Goal: Task Accomplishment & Management: Manage account settings

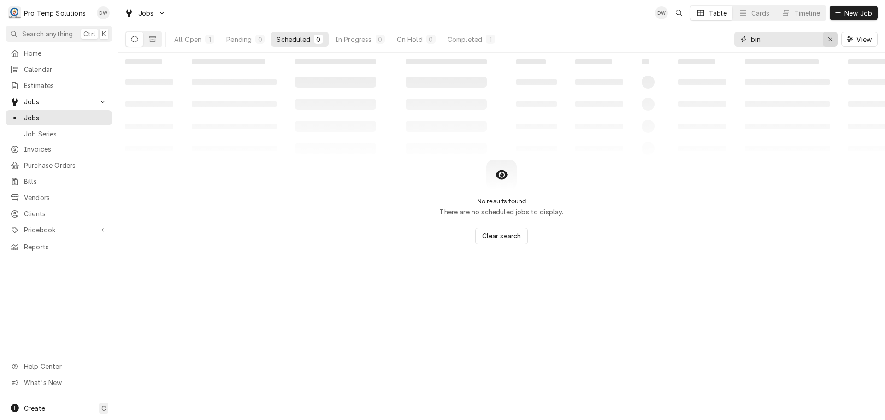
click at [829, 37] on icon "Erase input" at bounding box center [830, 39] width 5 height 6
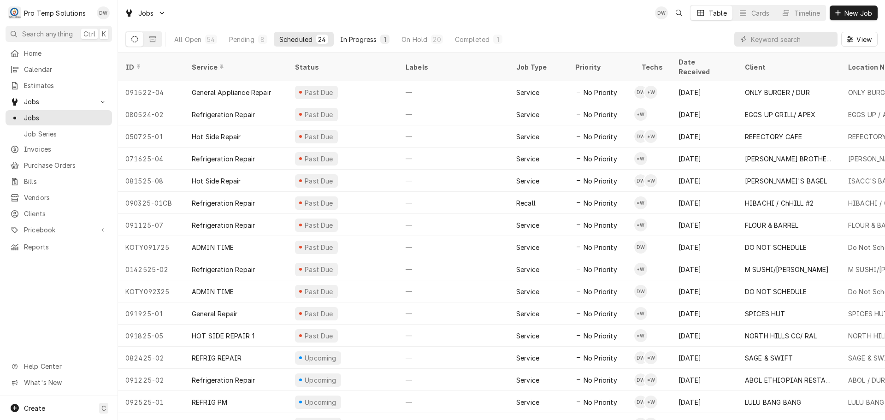
click at [356, 42] on div "In Progress" at bounding box center [358, 40] width 37 height 10
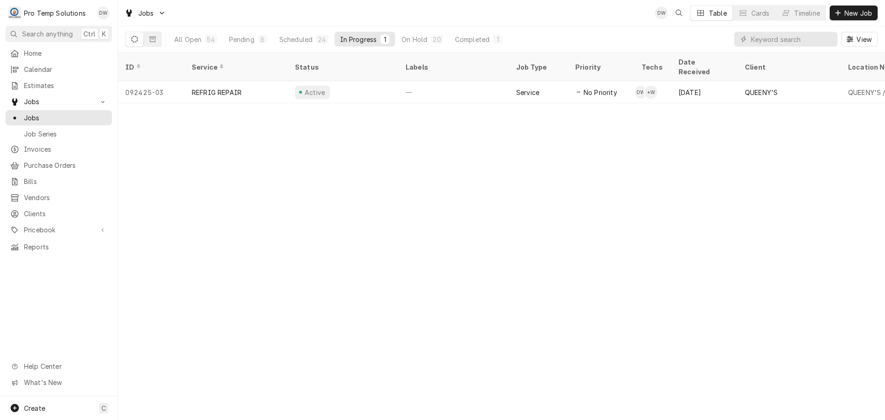
click at [350, 38] on div "In Progress" at bounding box center [358, 40] width 37 height 10
click at [472, 35] on div "Completed" at bounding box center [472, 40] width 35 height 10
click at [366, 41] on div "In Progress" at bounding box center [358, 40] width 37 height 10
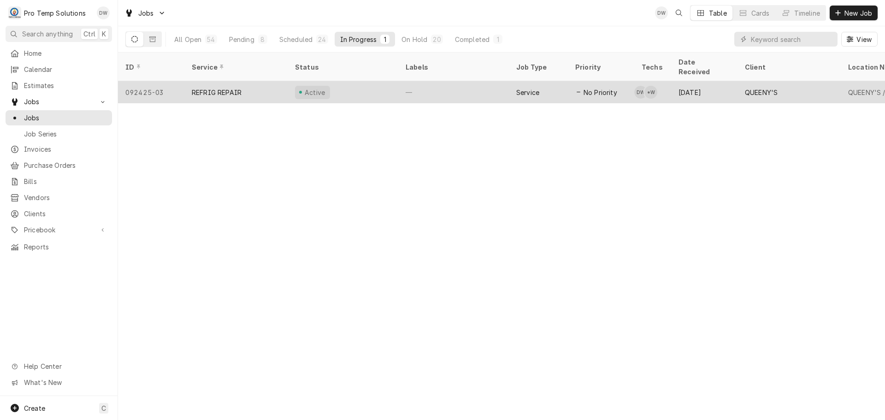
click at [375, 82] on div "Active" at bounding box center [343, 92] width 111 height 22
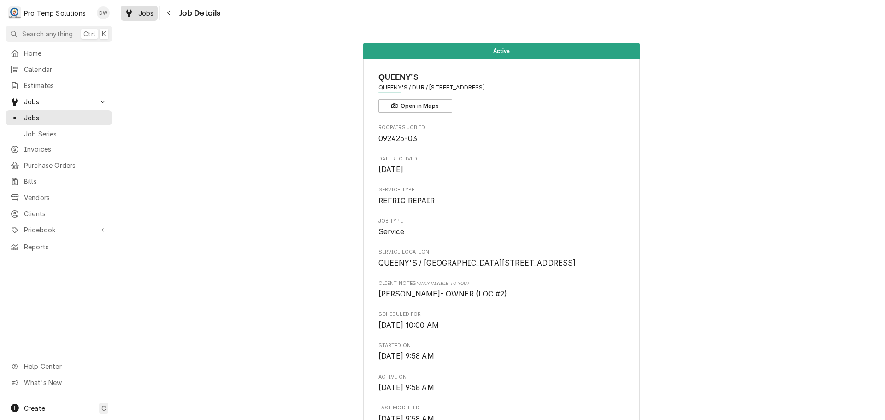
click at [145, 12] on span "Jobs" at bounding box center [146, 13] width 16 height 10
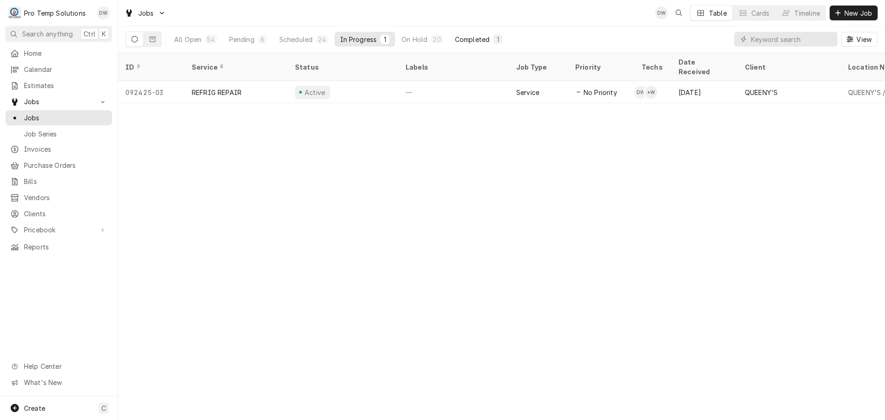
click at [462, 40] on div "Completed" at bounding box center [472, 40] width 35 height 10
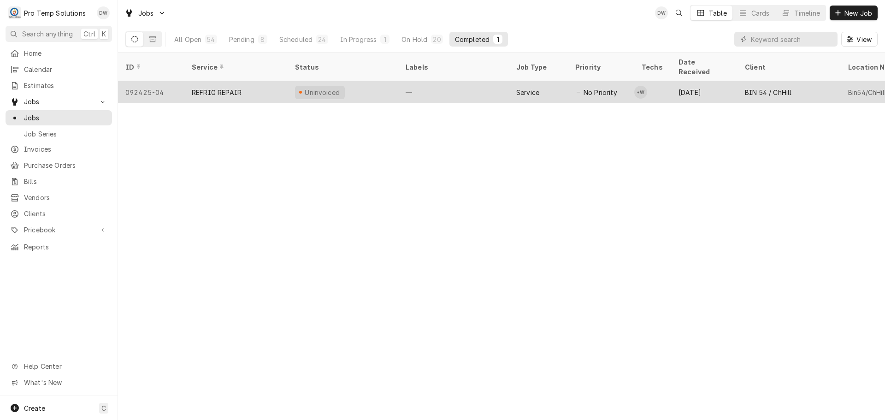
click at [467, 82] on div "—" at bounding box center [453, 92] width 111 height 22
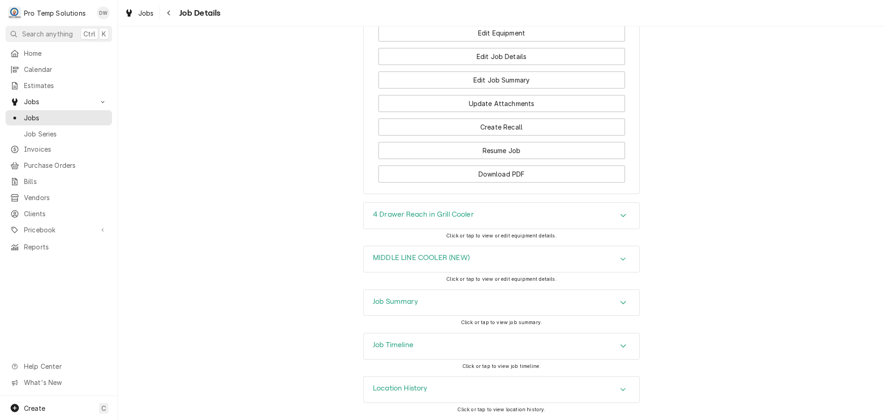
scroll to position [668, 0]
click at [625, 344] on div "Accordion Header" at bounding box center [623, 346] width 14 height 11
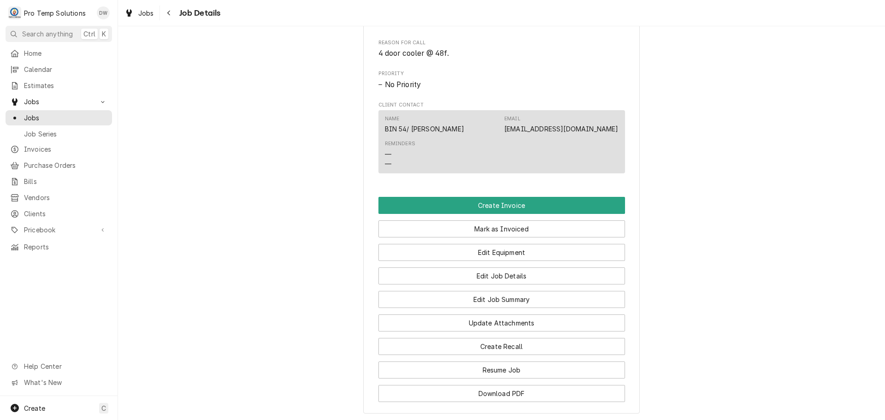
scroll to position [438, 0]
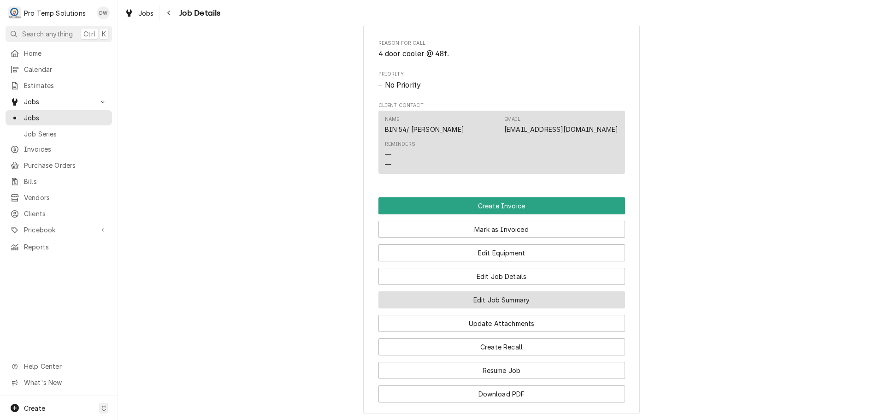
click at [488, 308] on button "Edit Job Summary" at bounding box center [501, 299] width 247 height 17
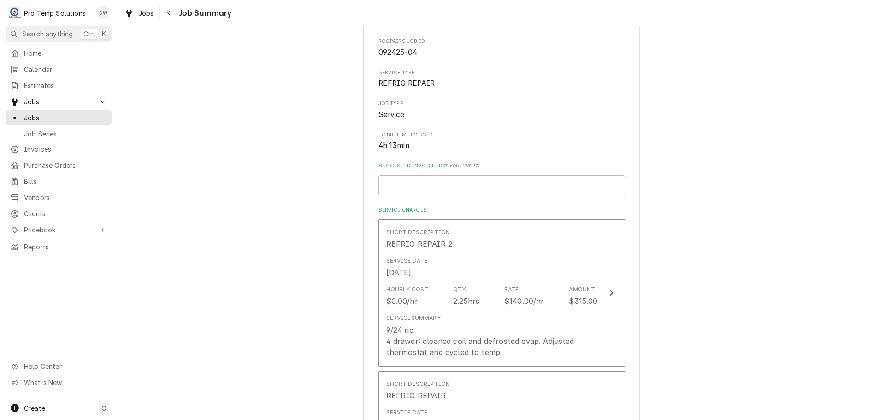
scroll to position [138, 0]
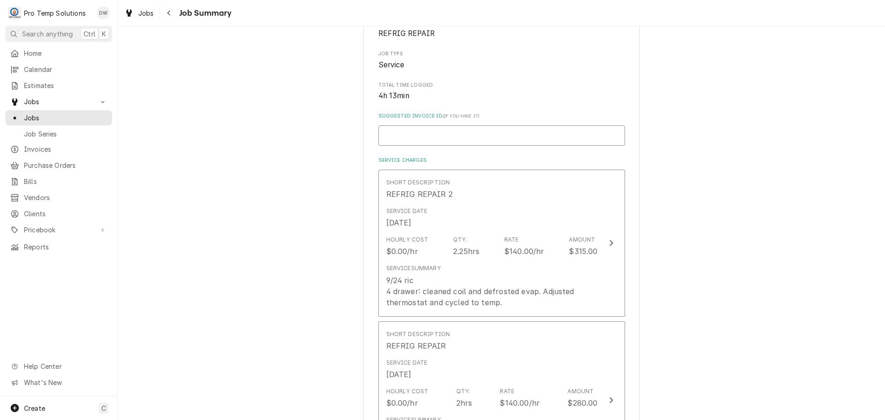
click at [437, 132] on input "Suggested Invoice ID ( if you have it )" at bounding box center [501, 135] width 247 height 20
type textarea "x"
type input "#"
type textarea "x"
type input "#0"
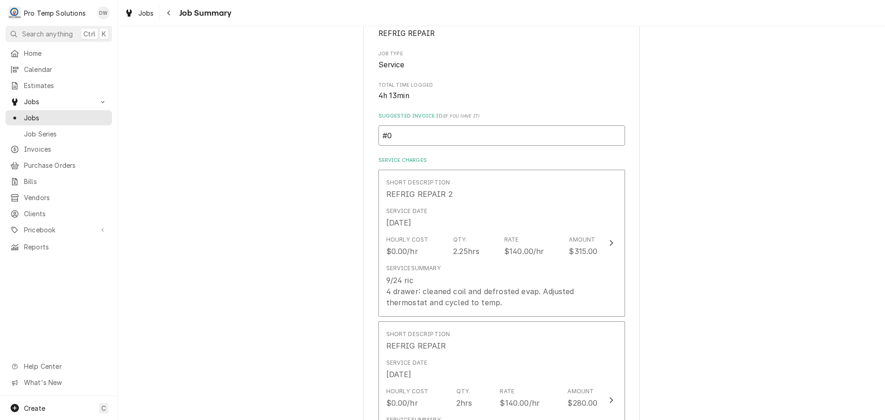
type textarea "x"
type input "#09"
type textarea "x"
type input "#092"
type textarea "x"
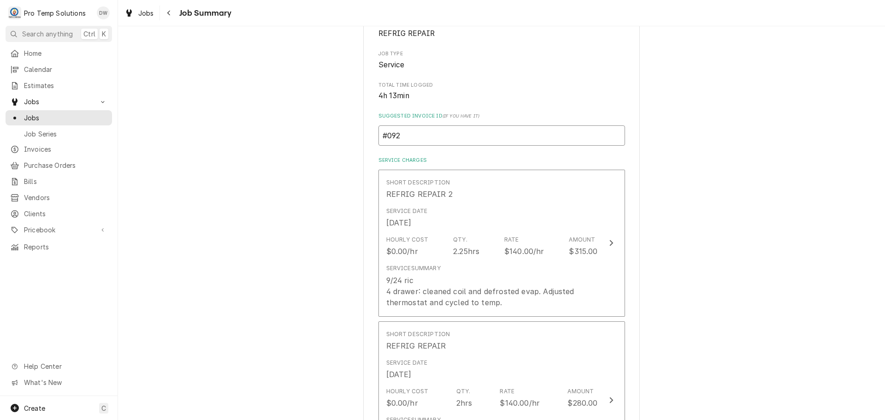
type input "#0924"
type textarea "x"
type input "#09242"
type textarea "x"
type input "#092425"
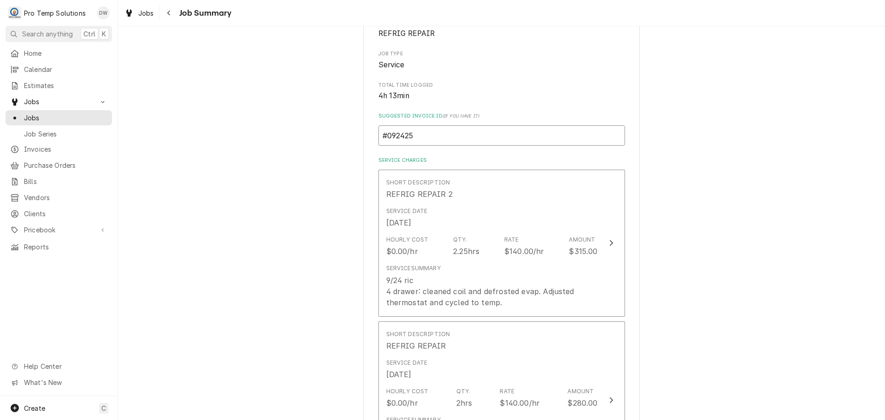
type textarea "x"
type input "#0924250"
type textarea "x"
type input "#09242500"
type textarea "x"
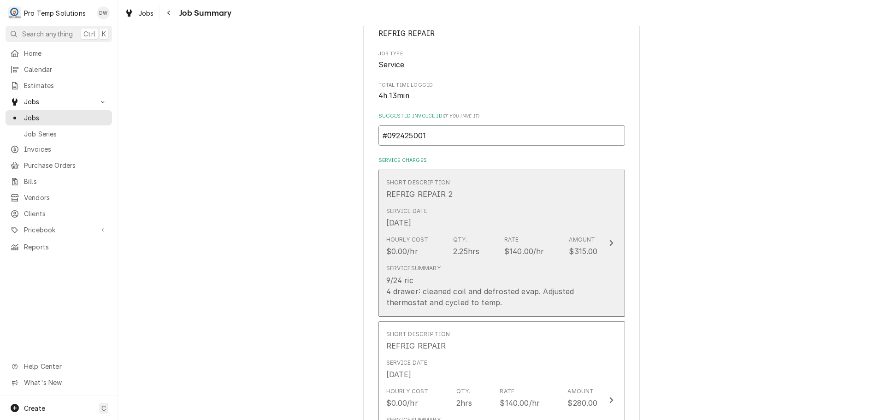
type input "#092425001"
click at [609, 243] on icon "Update Line Item" at bounding box center [611, 242] width 5 height 7
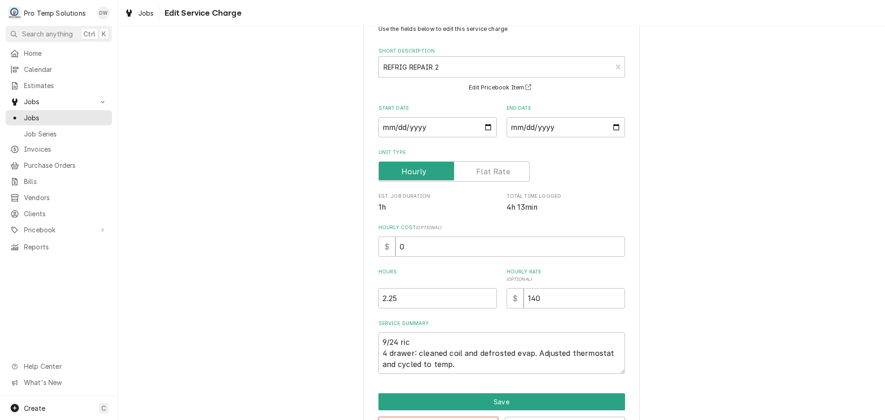
scroll to position [65, 0]
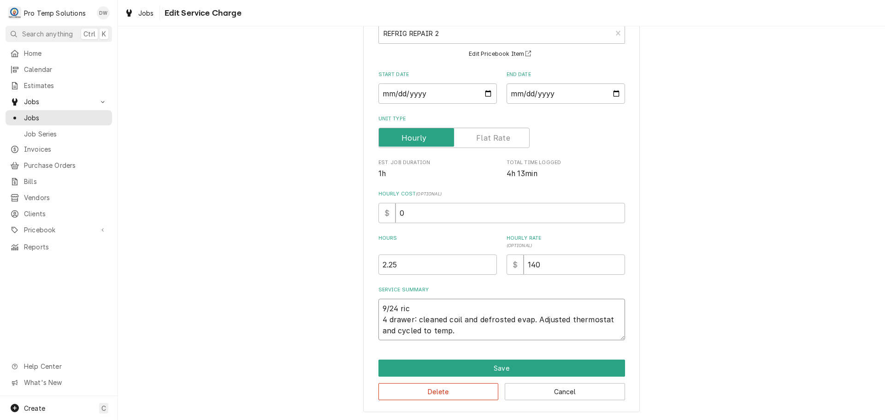
click at [410, 307] on textarea "9/24 ric 4 drawer: cleaned coil and defrosted evap. Adjusted thermostat and cyc…" at bounding box center [501, 319] width 247 height 41
type textarea "x"
type textarea "9/24 ri 4 drawer: cleaned coil and defrosted evap. Adjusted thermostat and cycl…"
type textarea "x"
type textarea "9/24 r 4 drawer: cleaned coil and defrosted evap. Adjusted thermostat and cycle…"
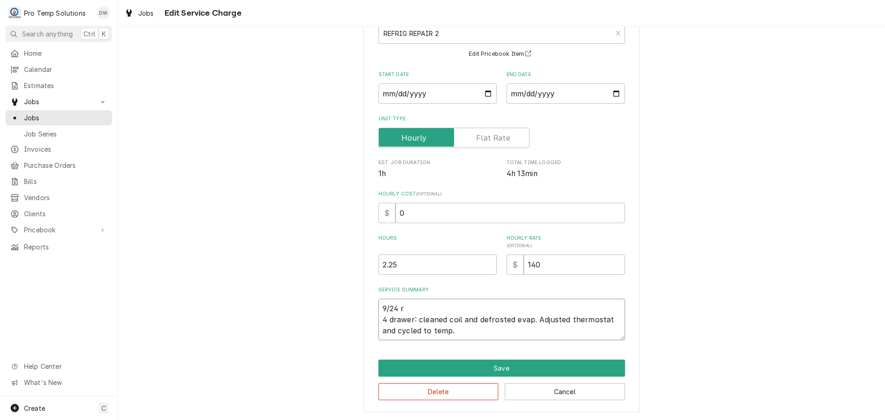
type textarea "x"
type textarea "9/24 4 drawer: cleaned coil and defrosted evap. Adjusted thermostat and cycled …"
type textarea "x"
type textarea "9/24 R 4 drawer: cleaned coil and defrosted evap. Adjusted thermostat and cycle…"
type textarea "x"
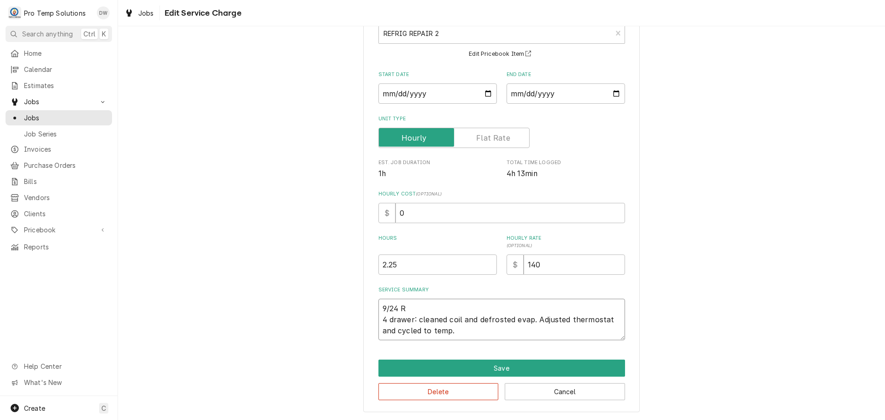
type textarea "9/24 RI 4 drawer: cleaned coil and defrosted evap. Adjusted thermostat and cycl…"
type textarea "x"
type textarea "9/24 RIC 4 drawer: cleaned coil and defrosted evap. Adjusted thermostat and cyc…"
type textarea "x"
type textarea "9/24 RIC 4 drawer: cleaned coil and defrosted evap. Adjusted thermostat and cyc…"
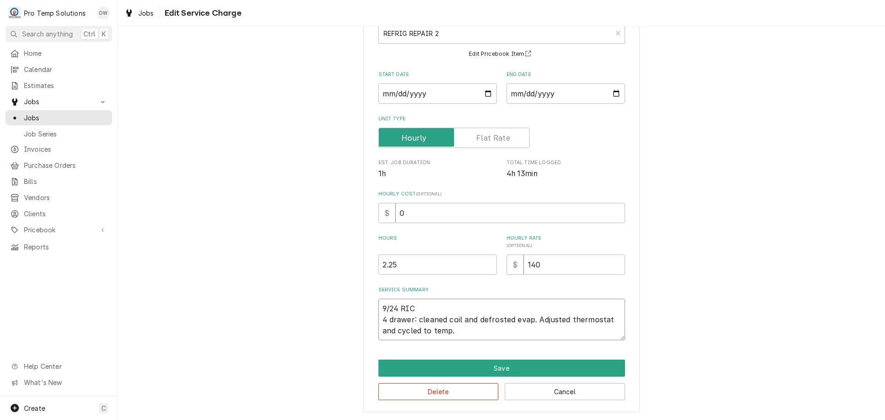
type textarea "x"
type textarea "9/24 RIC 8 4 drawer: cleaned coil and defrosted evap. Adjusted thermostat and c…"
type textarea "x"
type textarea "9/24 RIC 82 4 drawer: cleaned coil and defrosted evap. Adjusted thermostat and …"
type textarea "x"
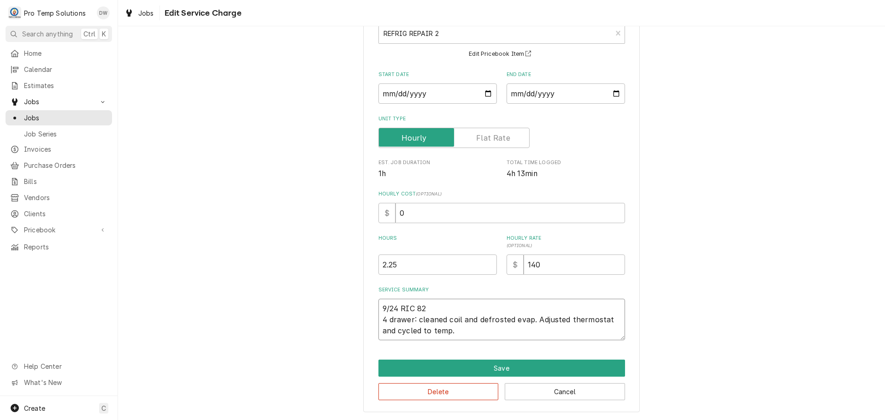
type textarea "9/24 RIC 825 4 drawer: cleaned coil and defrosted evap. Adjusted thermostat and…"
type textarea "x"
type textarea "9/24 RIC 825- 4 drawer: cleaned coil and defrosted evap. Adjusted thermostat an…"
type textarea "x"
type textarea "9/24 RIC 825-1 4 drawer: cleaned coil and defrosted evap. Adjusted thermostat a…"
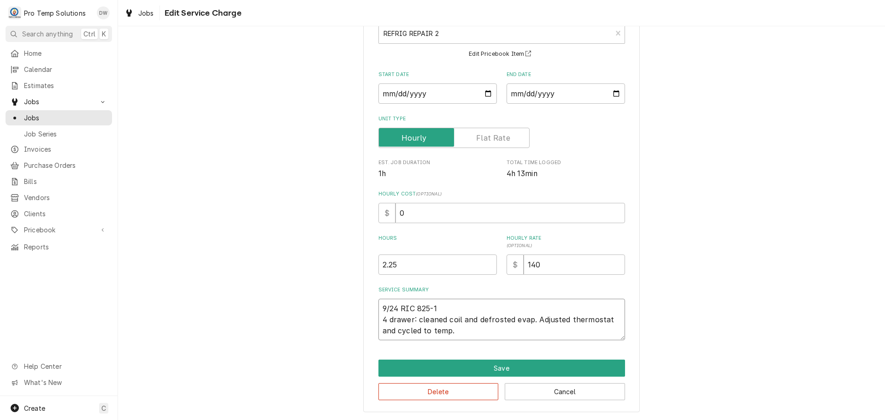
type textarea "x"
type textarea "9/24 RIC 825-10 4 drawer: cleaned coil and defrosted evap. Adjusted thermostat …"
type textarea "x"
type textarea "9/24 RIC 825-104 4 drawer: cleaned coil and defrosted evap. Adjusted thermostat…"
type textarea "x"
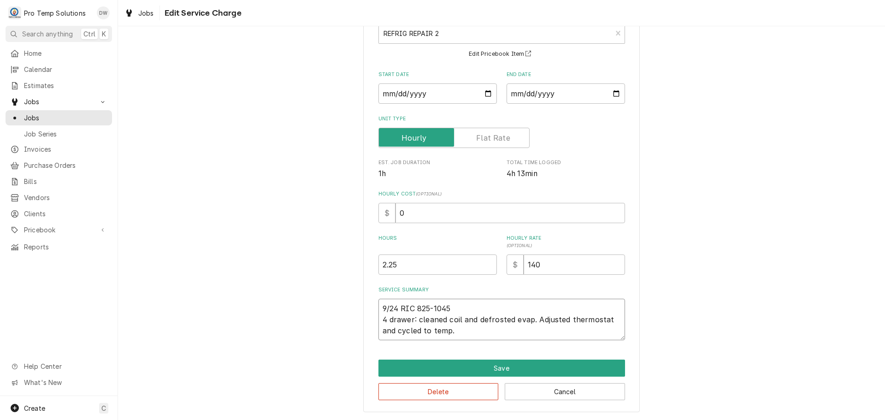
type textarea "9/24 RIC 825-1045 4 drawer: cleaned coil and defrosted evap. Adjusted thermosta…"
type textarea "x"
type textarea "9/24 RIC 825-1045 4 drawer: cleaned coil and defrosted evap. Adjusted thermosta…"
type textarea "x"
type textarea "9/24 RIC 825-1045 K 4 drawer: cleaned coil and defrosted evap. Adjusted thermos…"
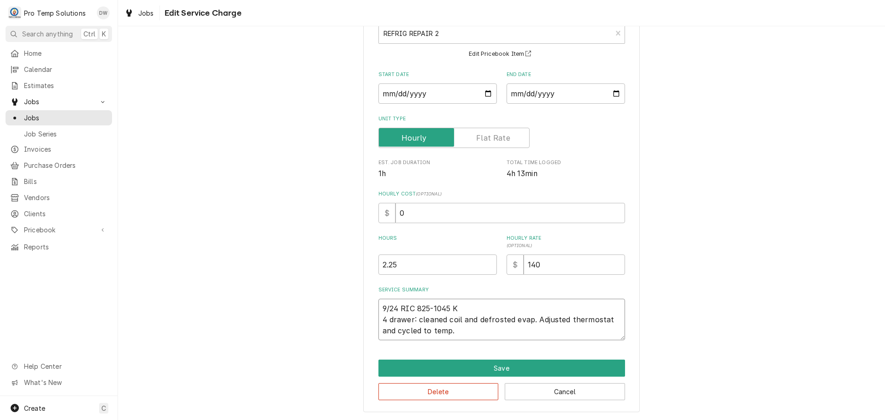
type textarea "x"
type textarea "9/24 RIC 825-1045 KE 4 drawer: cleaned coil and defrosted evap. Adjusted thermo…"
type textarea "x"
type textarea "9/24 RIC 825-1045 KEV 4 drawer: cleaned coil and defrosted evap. Adjusted therm…"
type textarea "x"
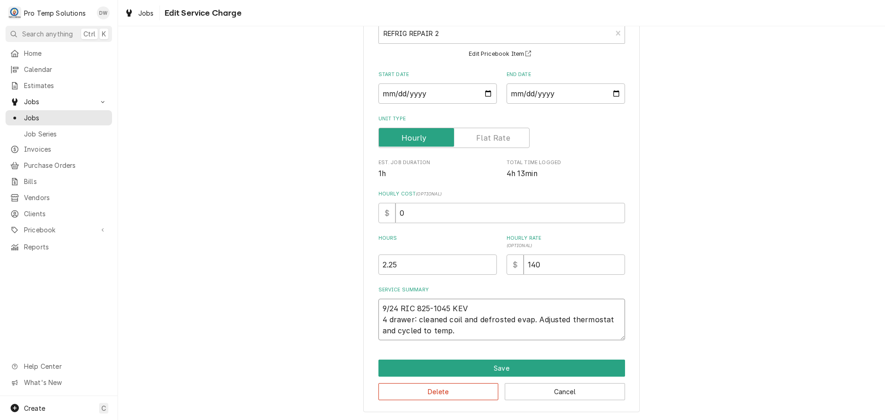
type textarea "9/24 RIC 825-1045 KEVI 4 drawer: cleaned coil and defrosted evap. Adjusted ther…"
type textarea "x"
type textarea "9/24 RIC 825-1045 KEVIN 4 drawer: cleaned coil and defrosted evap. Adjusted the…"
type textarea "x"
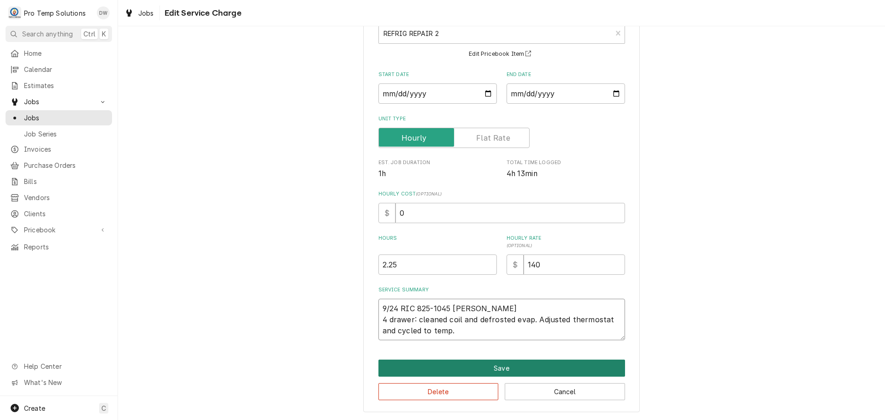
type textarea "9/24 RIC 825-1045 KEVIN 4 drawer: cleaned coil and defrosted evap. Adjusted the…"
click at [496, 369] on button "Save" at bounding box center [501, 368] width 247 height 17
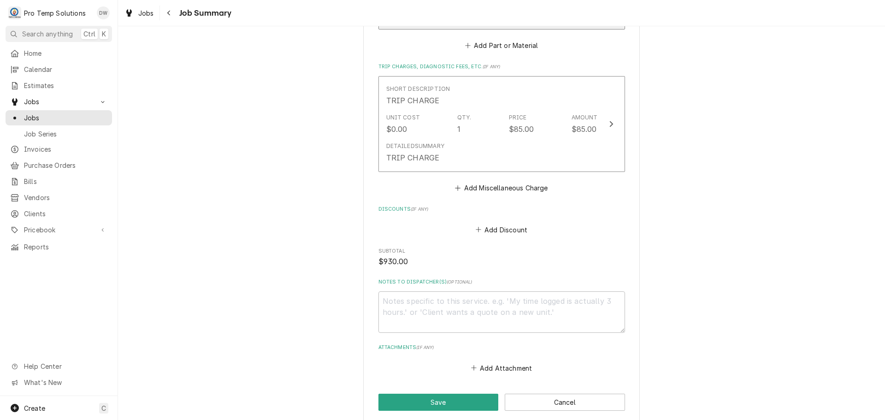
scroll to position [922, 0]
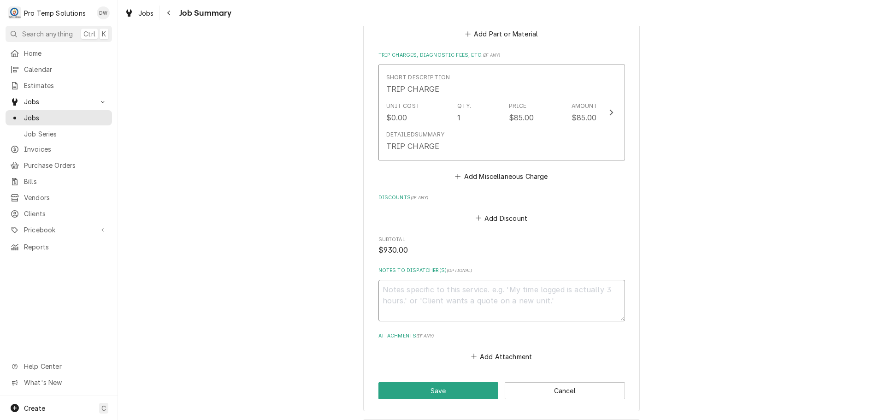
click at [449, 289] on textarea "Notes to Dispatcher(s) ( optional )" at bounding box center [501, 300] width 247 height 41
type textarea "x"
type textarea "#"
type textarea "x"
type textarea "#0"
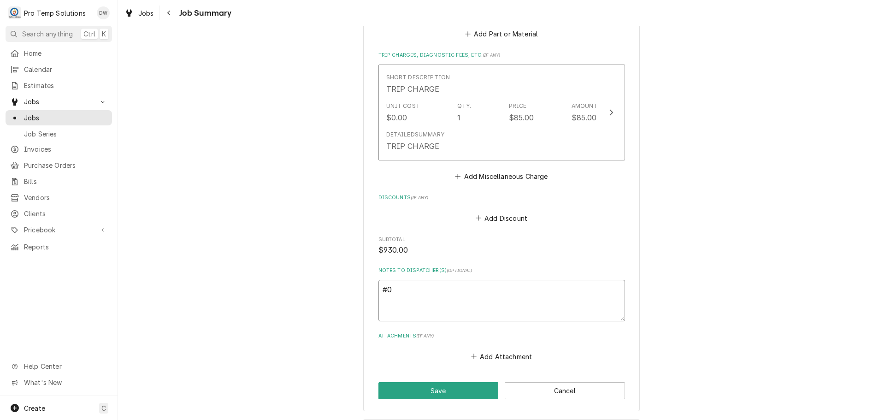
type textarea "x"
type textarea "#09"
type textarea "x"
type textarea "#092"
type textarea "x"
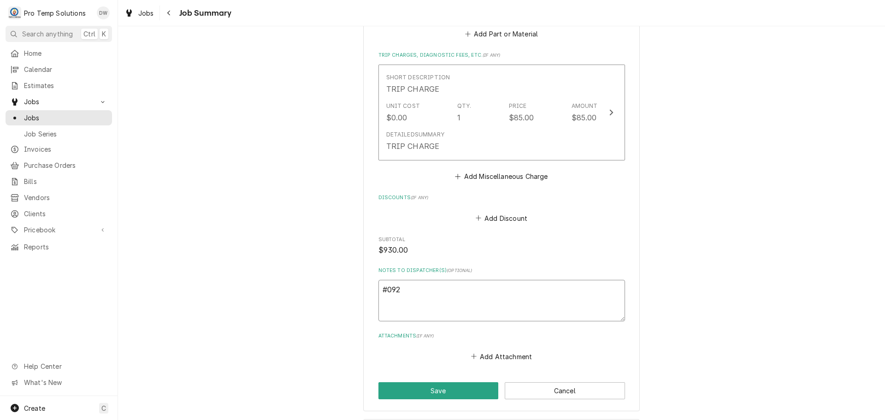
type textarea "#0924"
type textarea "x"
type textarea "#09242"
type textarea "x"
type textarea "#092425"
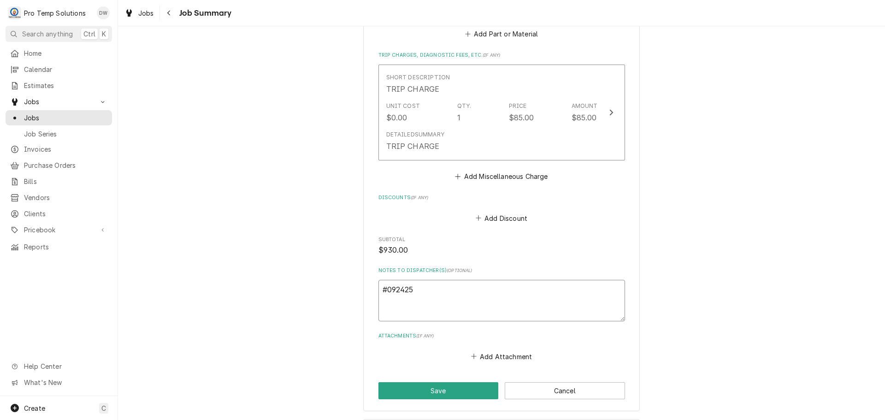
type textarea "x"
type textarea "#0924250"
type textarea "x"
type textarea "#09242500"
type textarea "x"
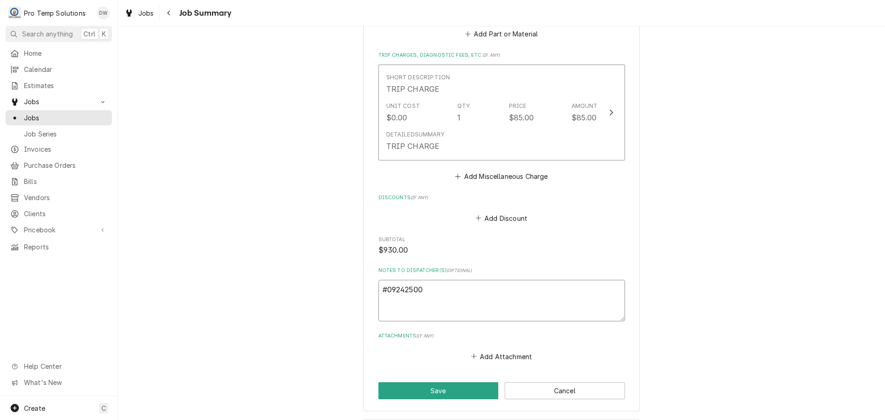
type textarea "#092425001"
type textarea "x"
type textarea "#092425001"
type textarea "x"
type textarea "#092425001 B"
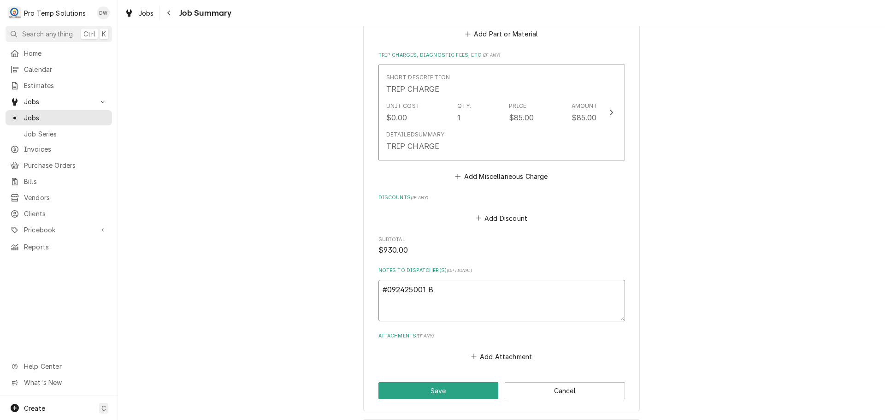
type textarea "x"
type textarea "#092425001 BI"
type textarea "x"
type textarea "#092425001 BIN"
type textarea "x"
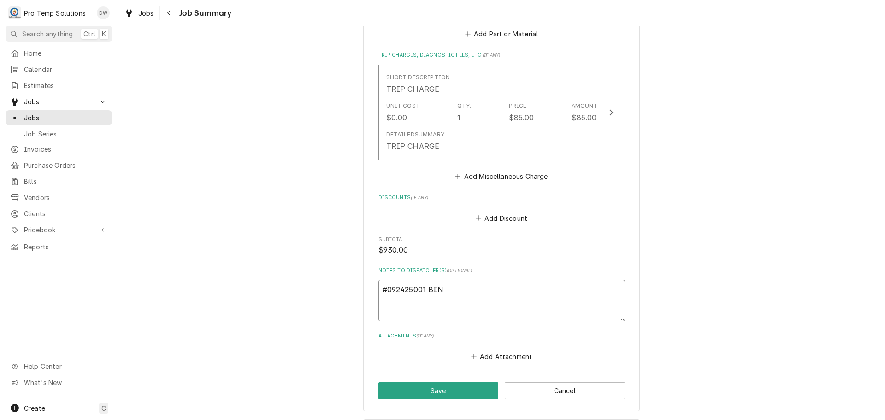
type textarea "#092425001 BIN"
type textarea "x"
type textarea "#092425001 BIN 5"
type textarea "x"
type textarea "#092425001 BIN 54"
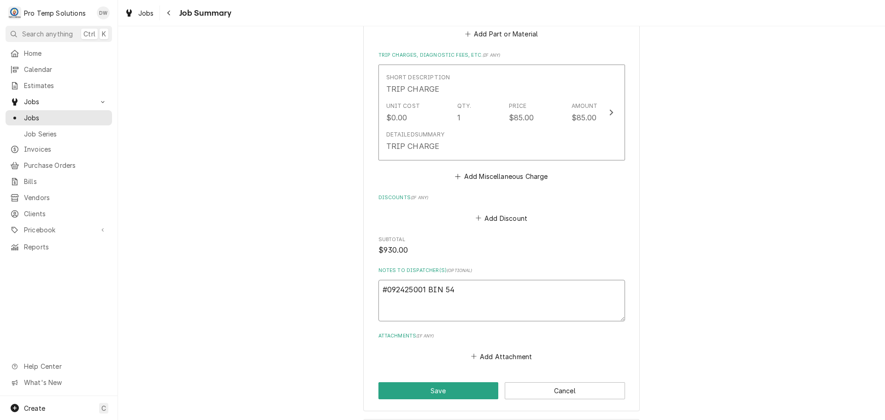
type textarea "x"
type textarea "#092425001 BIN 54-"
type textarea "x"
type textarea "#092425001 BIN 54-"
type textarea "x"
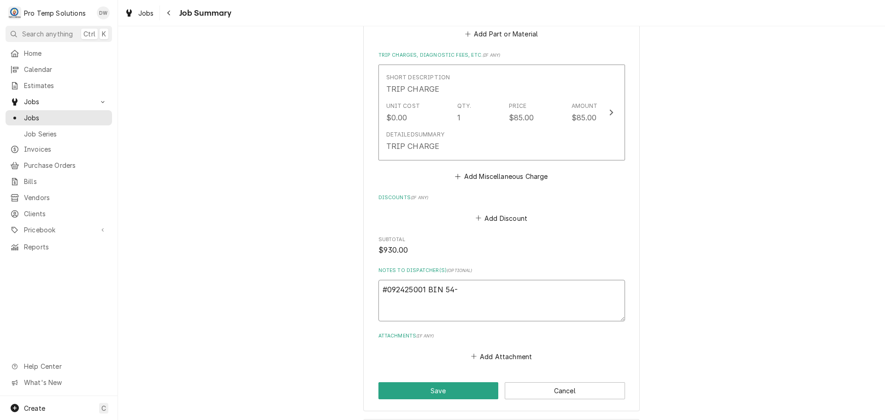
type textarea "#092425001 BIN 54- R"
type textarea "x"
type textarea "#092425001 BIN 54- RI"
type textarea "x"
type textarea "#092425001 BIN 54- RIC"
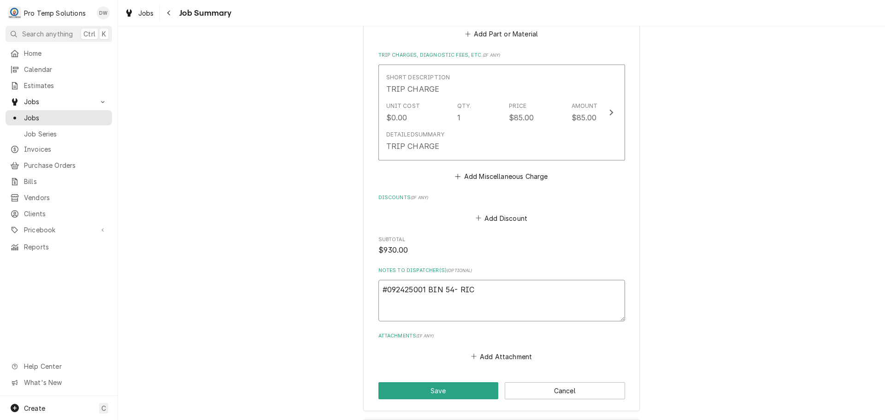
type textarea "x"
type textarea "#092425001 BIN 54- RICS"
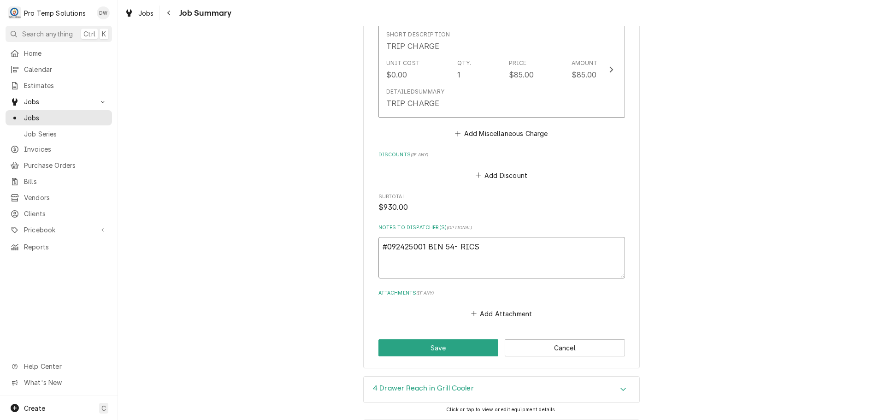
scroll to position [1051, 0]
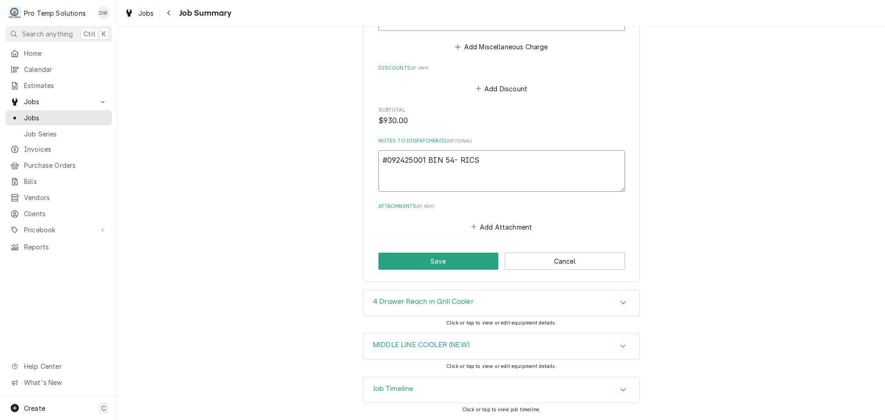
type textarea "x"
type textarea "#092425001 BIN 54- RIC"
type textarea "x"
type textarea "#092425001 BIN 54- RI"
type textarea "x"
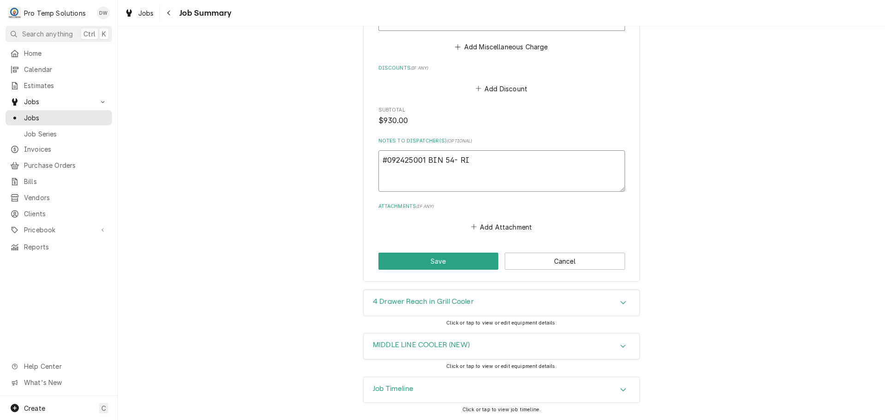
type textarea "#092425001 BIN 54- R"
type textarea "x"
type textarea "#092425001 BIN 54-"
type textarea "x"
type textarea "#092425001 BIN 54- G"
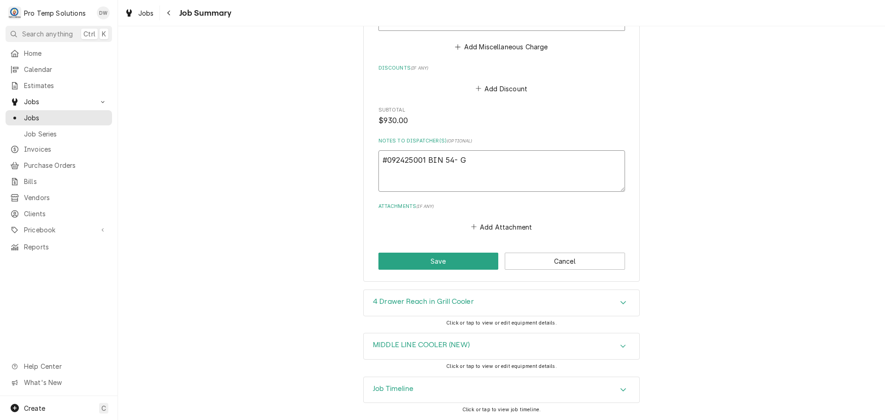
type textarea "x"
type textarea "#092425001 BIN 54- GR"
type textarea "x"
type textarea "#092425001 BIN 54- GRI"
type textarea "x"
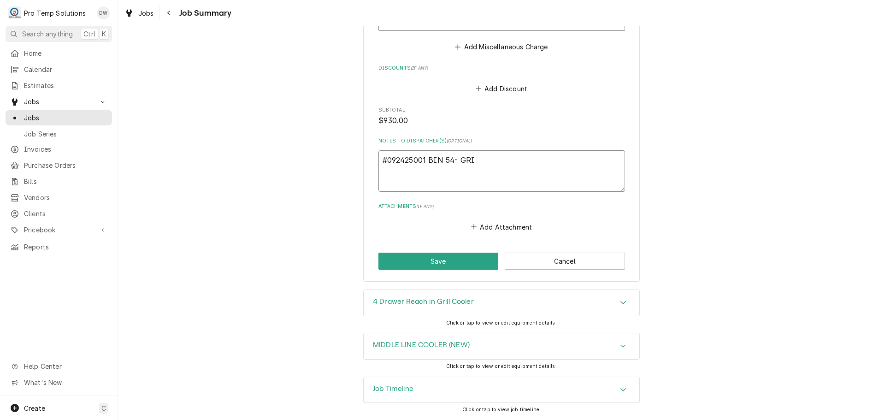
type textarea "#092425001 BIN 54- GRIL"
type textarea "x"
type textarea "#092425001 BIN 54- GRILL"
type textarea "x"
type textarea "#092425001 BIN 54- GRILL"
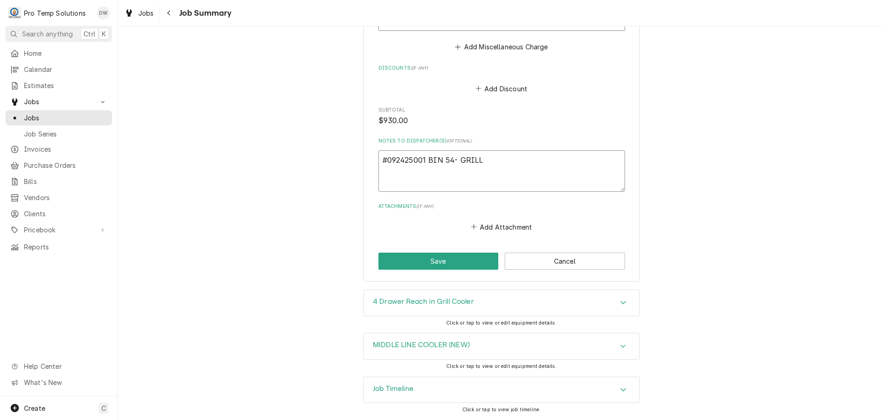
type textarea "x"
type textarea "#092425001 BIN 54- GRILL R"
type textarea "x"
type textarea "#092425001 BIN 54- GRILL RI"
type textarea "x"
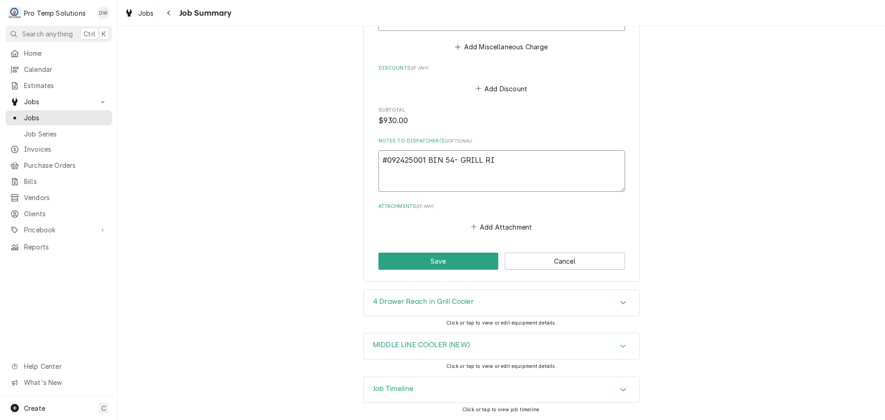
type textarea "#092425001 BIN 54- GRILL RIC"
type textarea "x"
type textarea "#092425001 BIN 54- GRILL RIC"
type textarea "x"
type textarea "#092425001 BIN 54- GRILL RIC /"
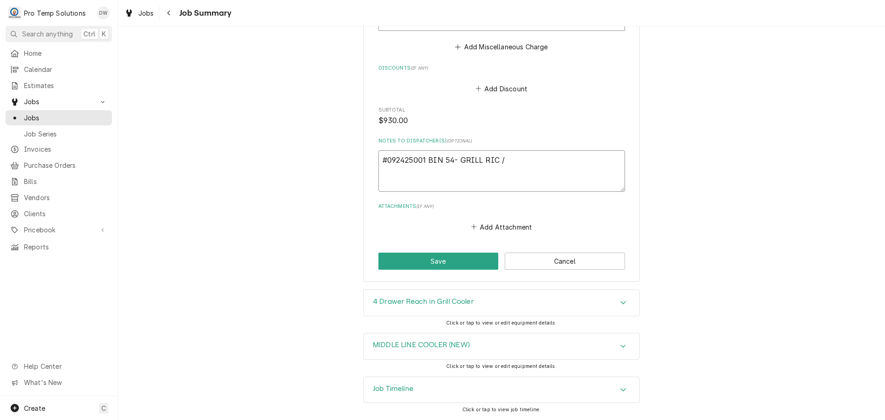
type textarea "x"
type textarea "#092425001 BIN 54- GRILL RIC /"
type textarea "x"
type textarea "#092425001 BIN 54- GRILL RIC / M"
type textarea "x"
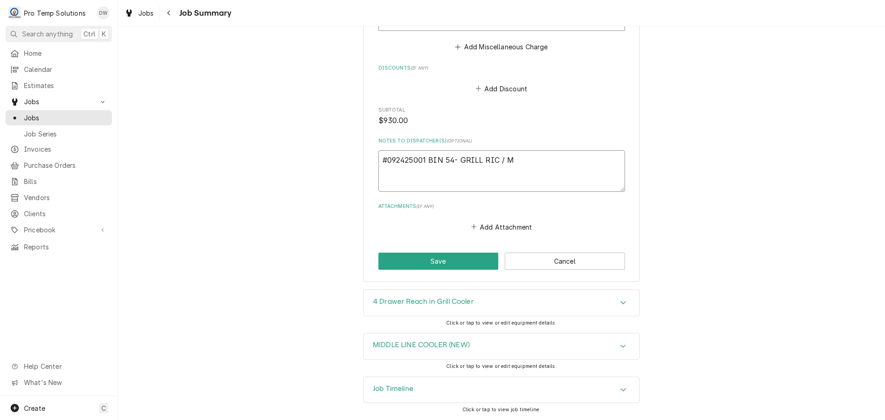
type textarea "#092425001 BIN 54- GRILL RIC / M/"
type textarea "x"
type textarea "#092425001 BIN 54- GRILL RIC / M/R"
type textarea "x"
type textarea "#092425001 BIN 54- GRILL RIC / M/RI"
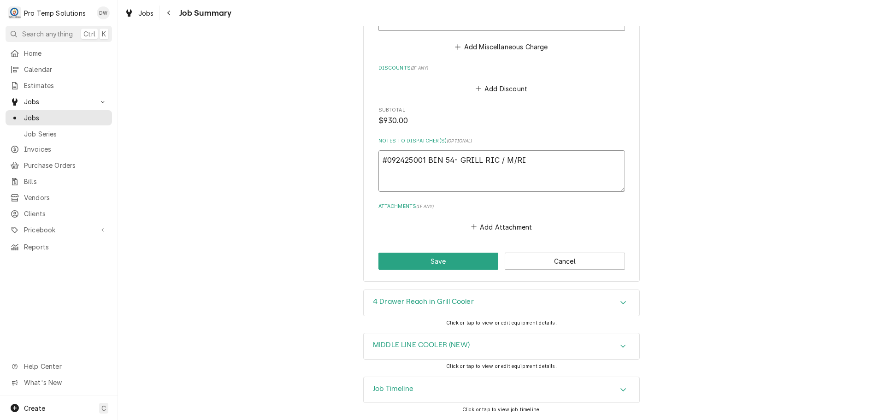
type textarea "x"
type textarea "#092425001 BIN 54- GRILL RIC / M/RIC"
type textarea "x"
type textarea "#092425001 BIN 54- GRILL RIC / M/RIC"
click at [436, 260] on button "Save" at bounding box center [438, 261] width 120 height 17
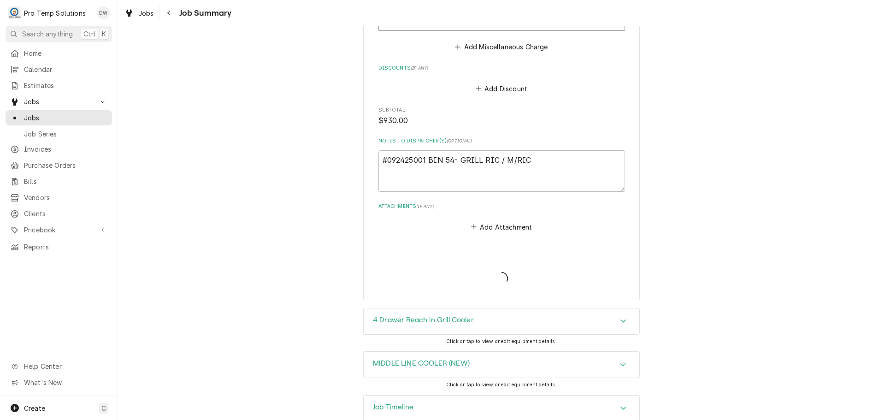
type textarea "x"
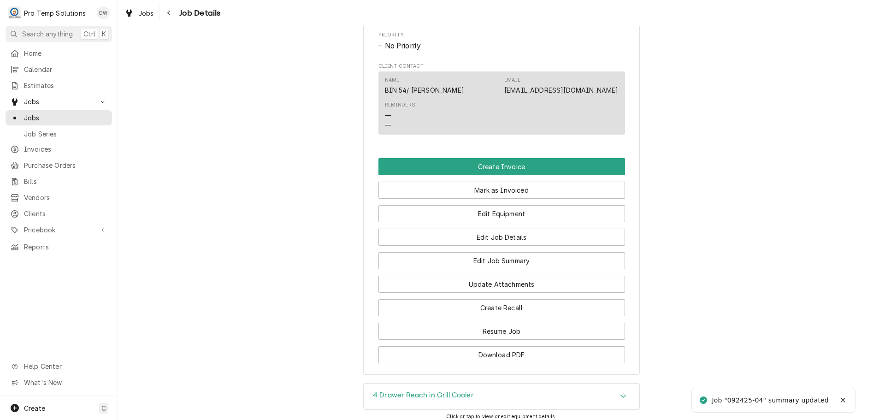
scroll to position [507, 0]
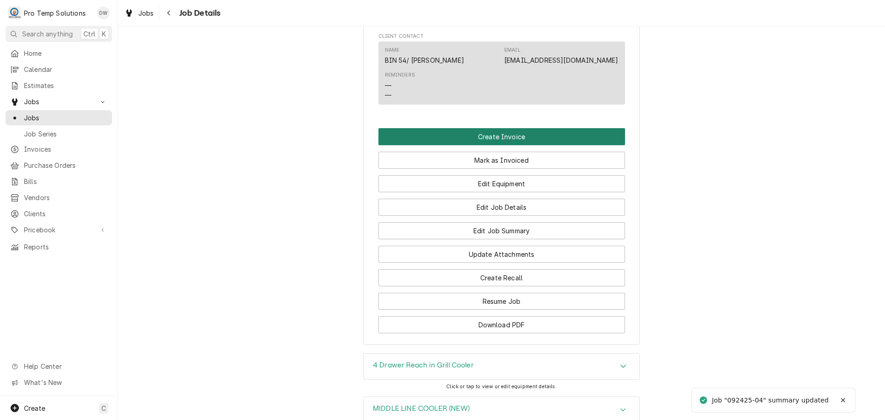
click at [489, 145] on button "Create Invoice" at bounding box center [501, 136] width 247 height 17
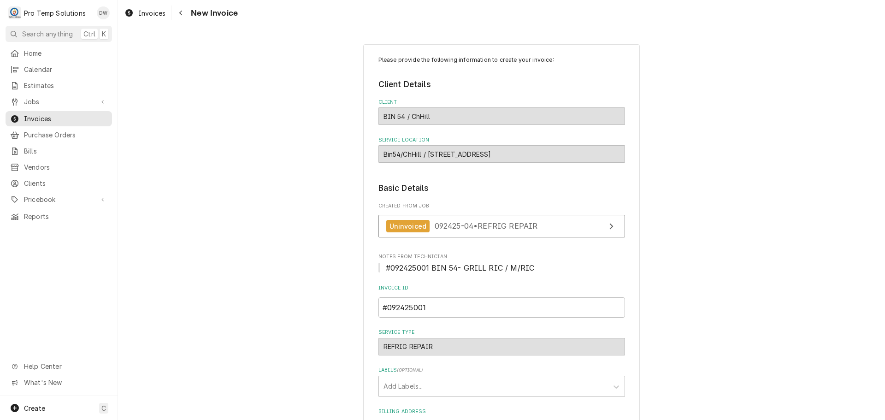
scroll to position [182, 0]
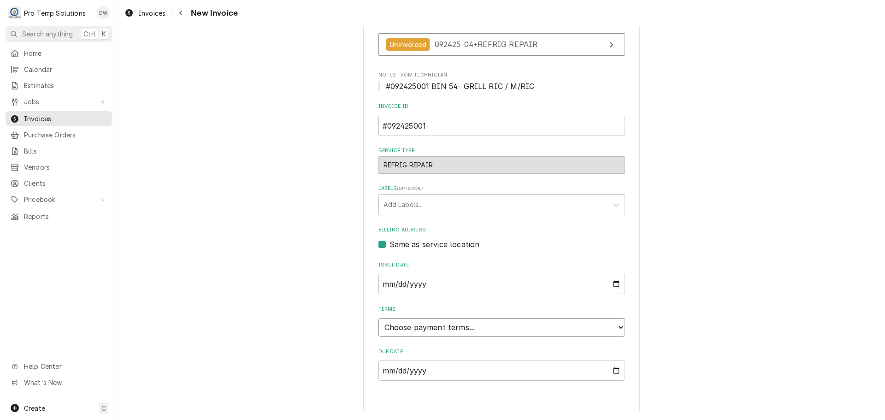
click at [398, 325] on select "Choose payment terms... Same Day Net 7 Net 14 Net 21 Net 30 Net 45 Net 60 Net 90" at bounding box center [501, 327] width 247 height 18
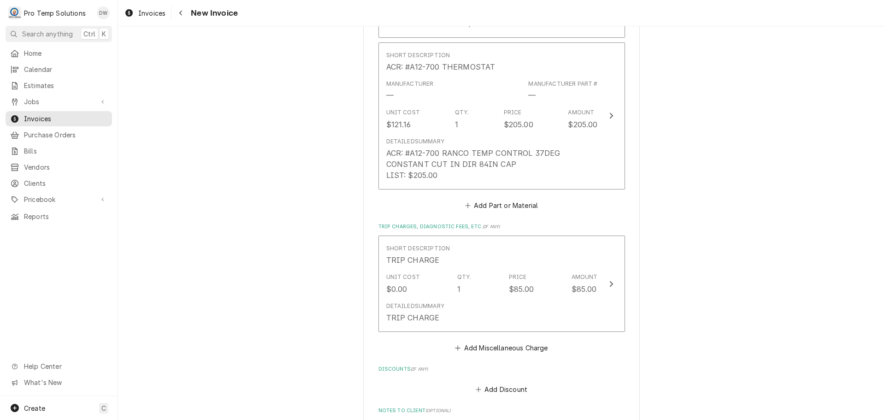
scroll to position [1316, 0]
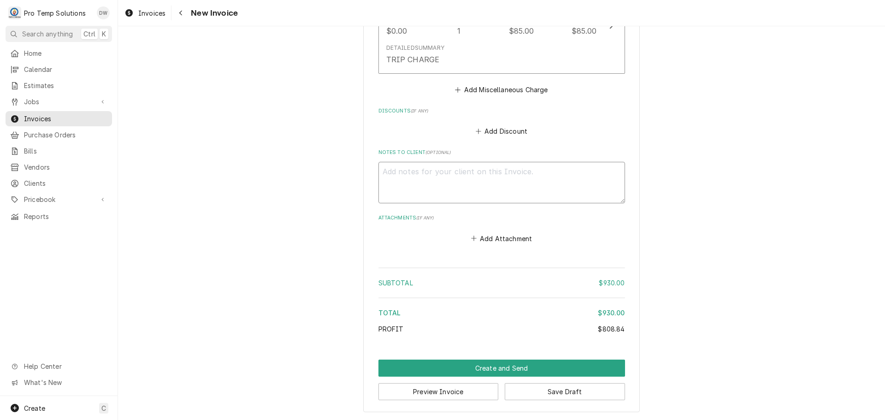
click at [426, 170] on textarea "Notes to Client ( optional )" at bounding box center [501, 182] width 247 height 41
type textarea "x"
type textarea "#"
type textarea "x"
type textarea "#0"
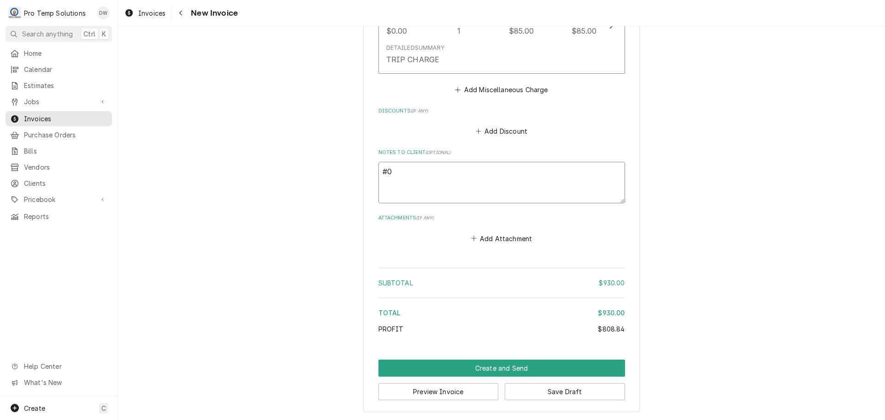
type textarea "x"
type textarea "#09"
type textarea "x"
type textarea "#092"
type textarea "x"
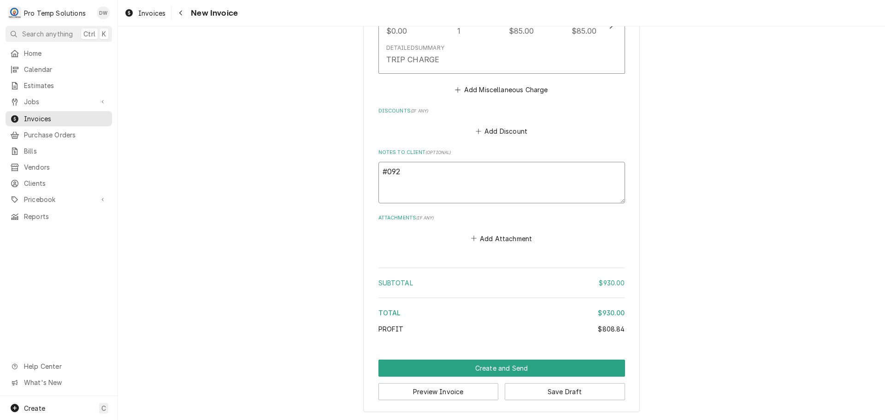
type textarea "#0924"
type textarea "x"
type textarea "#09242"
type textarea "x"
type textarea "#092425"
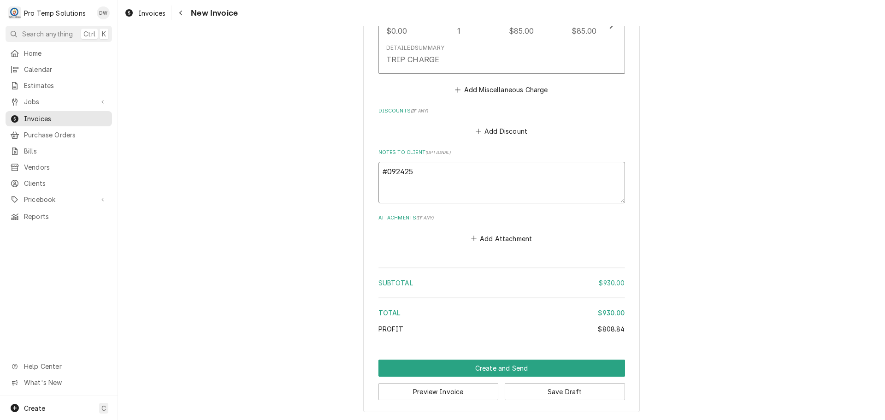
type textarea "x"
type textarea "#0924250"
type textarea "x"
type textarea "#09242500"
type textarea "x"
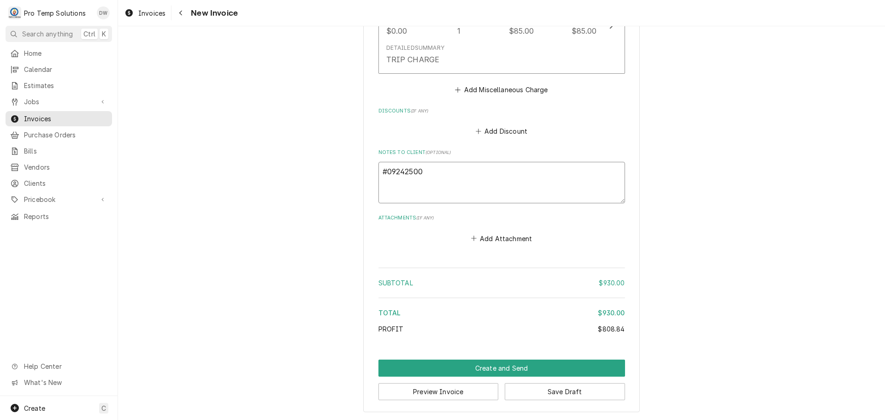
type textarea "#092425001"
type textarea "x"
type textarea "#092425001"
type textarea "x"
type textarea "#092425001 B"
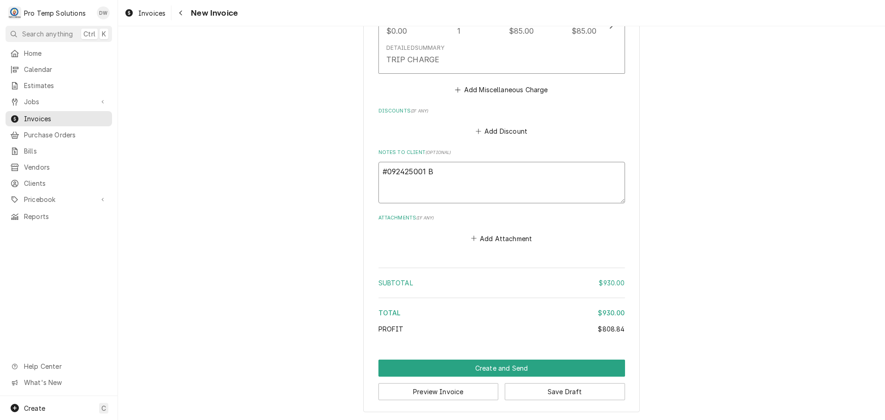
type textarea "x"
type textarea "#092425001 BI"
type textarea "x"
type textarea "#092425001 BIN"
type textarea "x"
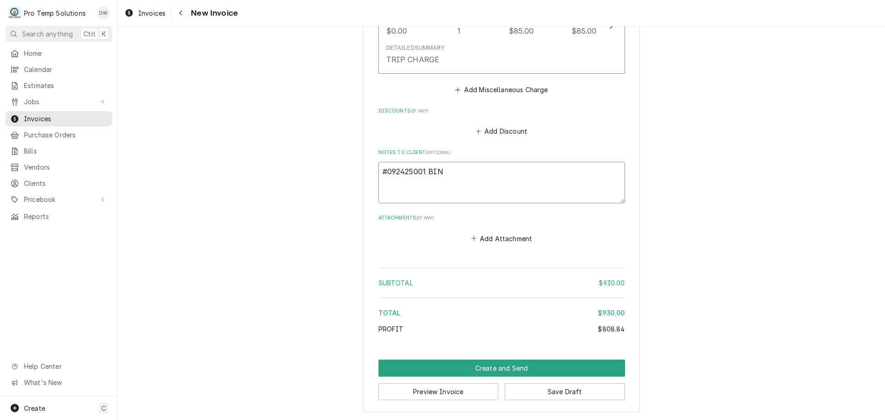
type textarea "#092425001 BIN"
type textarea "x"
type textarea "#092425001 BIN 5"
type textarea "x"
type textarea "#092425001 BIN 54"
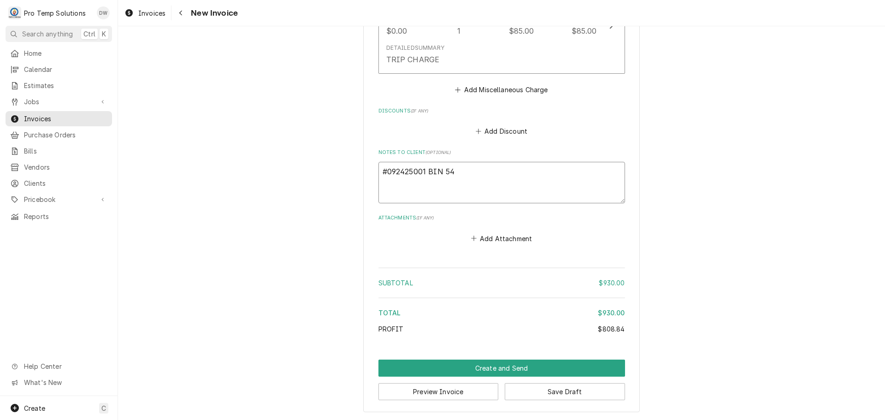
type textarea "x"
type textarea "#092425001 BIN 54-"
type textarea "x"
type textarea "#092425001 BIN 54-"
type textarea "x"
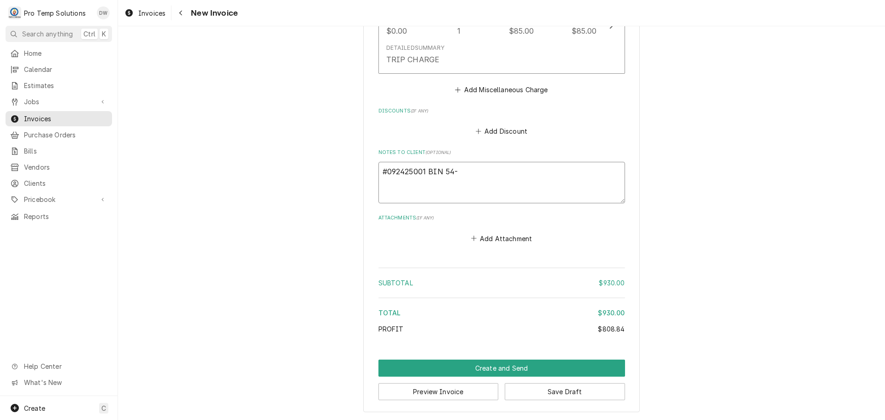
type textarea "#092425001 BIN 54- 4"
type textarea "x"
type textarea "#092425001 BIN 54- 4D"
type textarea "x"
type textarea "#092425001 BIN 54- 4DR"
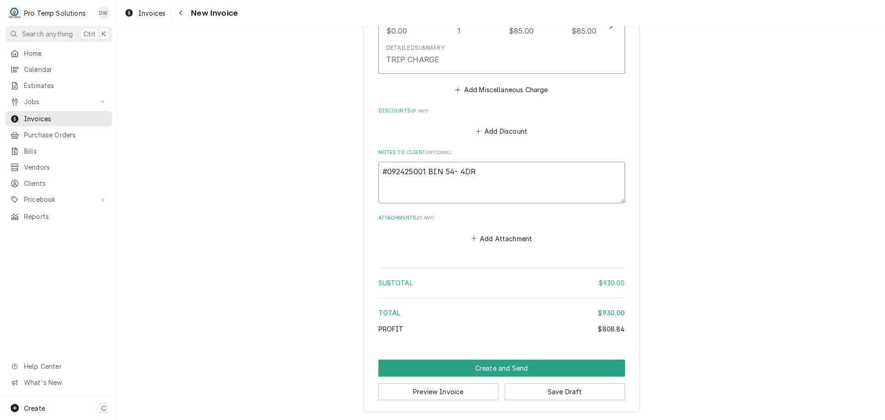
type textarea "x"
type textarea "#092425001 BIN 54- 4D"
type textarea "x"
type textarea "#092425001 BIN 54- 4"
type textarea "x"
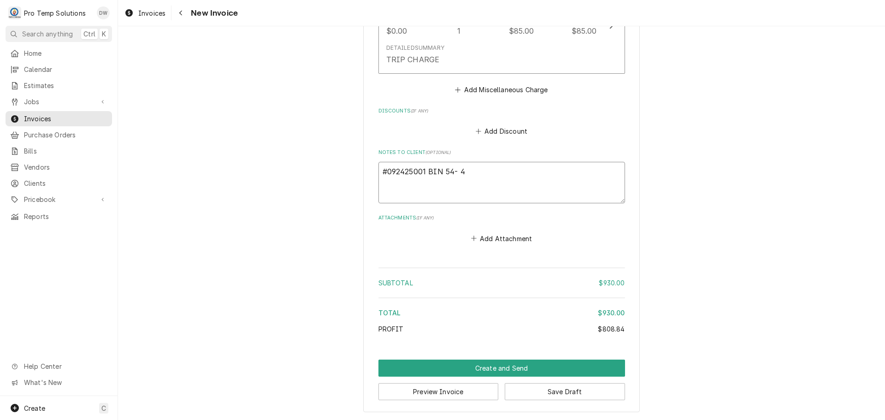
type textarea "#092425001 BIN 54-"
type textarea "x"
type textarea "#092425001 BIN 54- G"
type textarea "x"
type textarea "#092425001 BIN 54- GR"
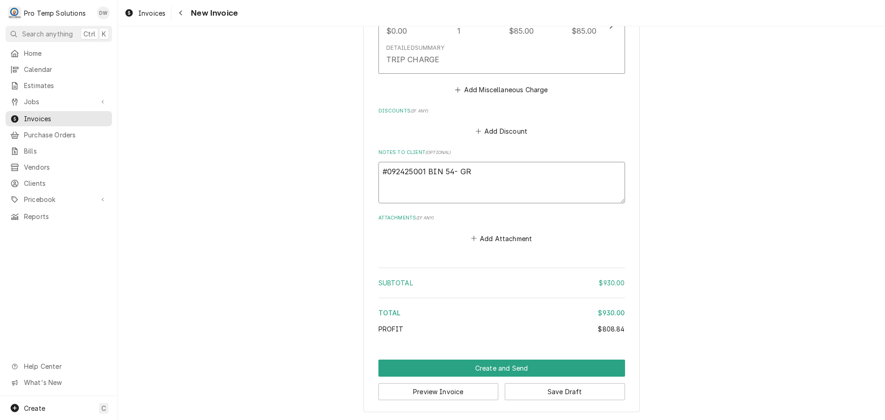
type textarea "x"
type textarea "#092425001 BIN 54- GRI"
type textarea "x"
type textarea "#092425001 BIN 54- GRIL"
type textarea "x"
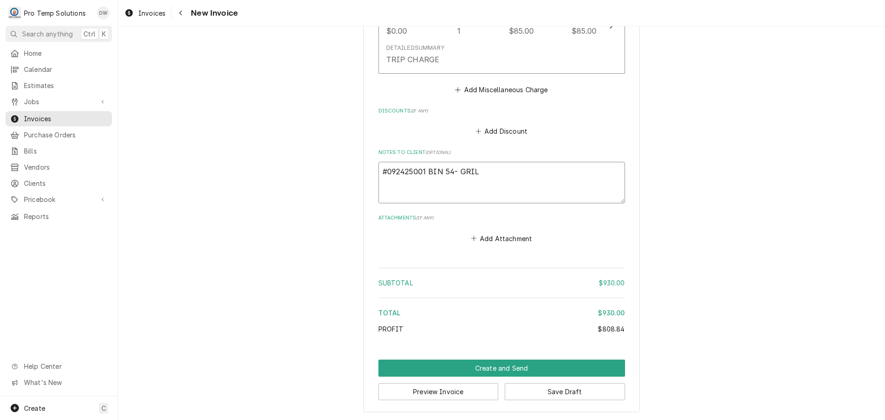
type textarea "#092425001 BIN 54- GRILL"
type textarea "x"
type textarea "#092425001 BIN 54- GRILL"
type textarea "x"
type textarea "#092425001 BIN 54- GRILL R"
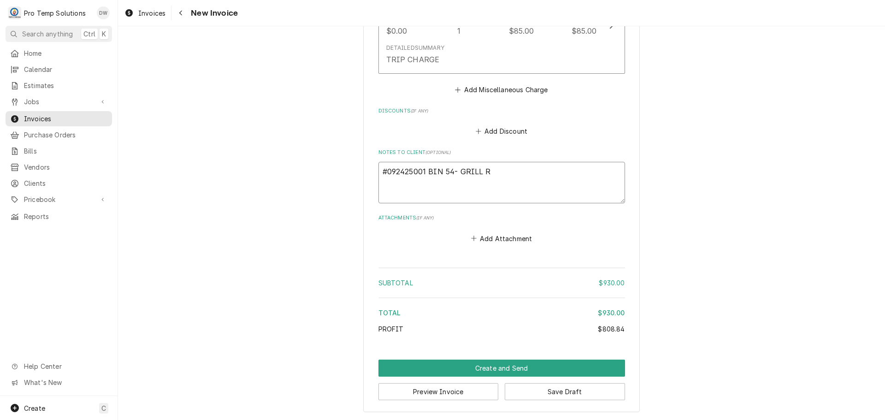
type textarea "x"
type textarea "#092425001 BIN 54- GRILL RI"
type textarea "x"
type textarea "#092425001 BIN 54- GRILL RIC"
type textarea "x"
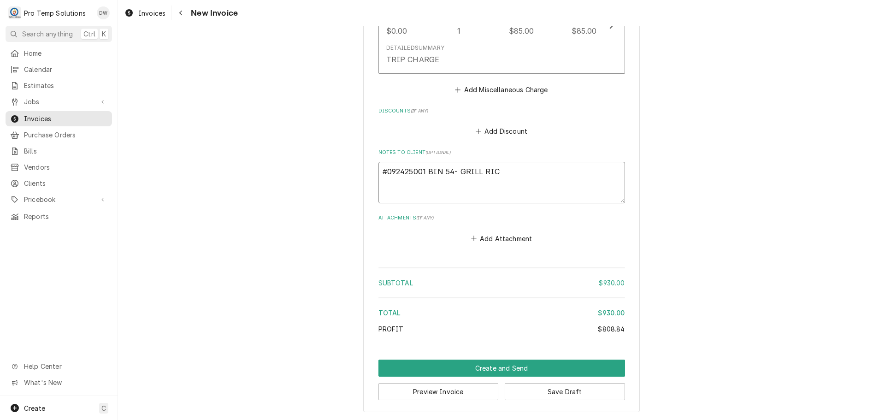
type textarea "#092425001 BIN 54- GRILL RIC"
type textarea "x"
type textarea "#092425001 BIN 54- GRILL RIC /"
type textarea "x"
type textarea "#092425001 BIN 54- GRILL RIC /"
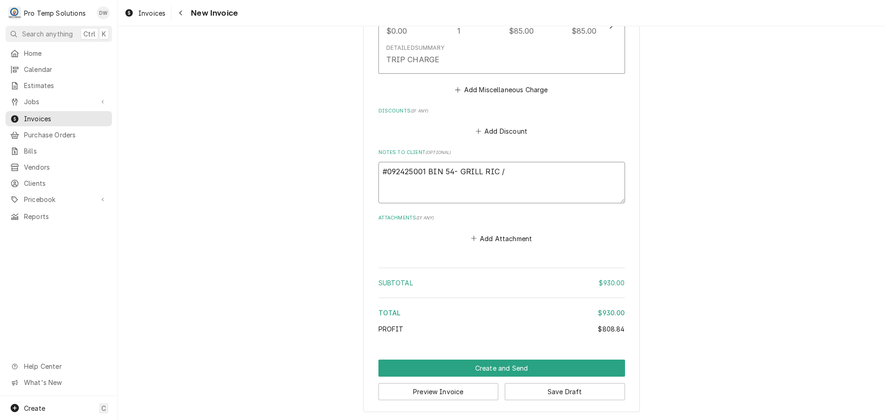
type textarea "x"
type textarea "#092425001 BIN 54- GRILL RIC / M"
type textarea "x"
type textarea "#092425001 BIN 54- GRILL RIC / MI"
type textarea "x"
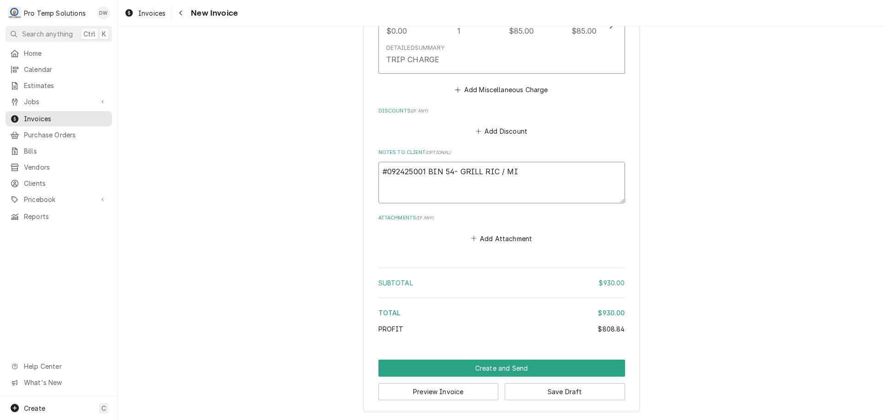
type textarea "#092425001 BIN 54- GRILL RIC / MID"
type textarea "x"
type textarea "#092425001 BIN 54- GRILL RIC / MIDD"
type textarea "x"
type textarea "#092425001 BIN 54- GRILL RIC / MIDDL"
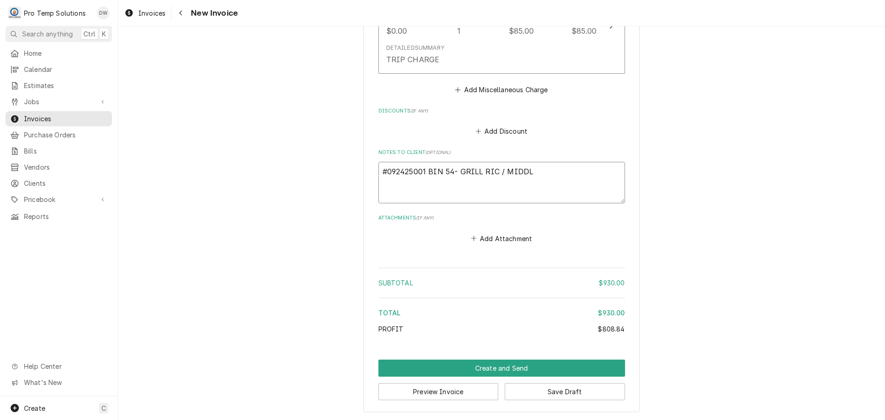
type textarea "x"
type textarea "#092425001 BIN 54- GRILL RIC / MIDDLE"
type textarea "x"
type textarea "#092425001 BIN 54- GRILL RIC / MIDDLE"
type textarea "x"
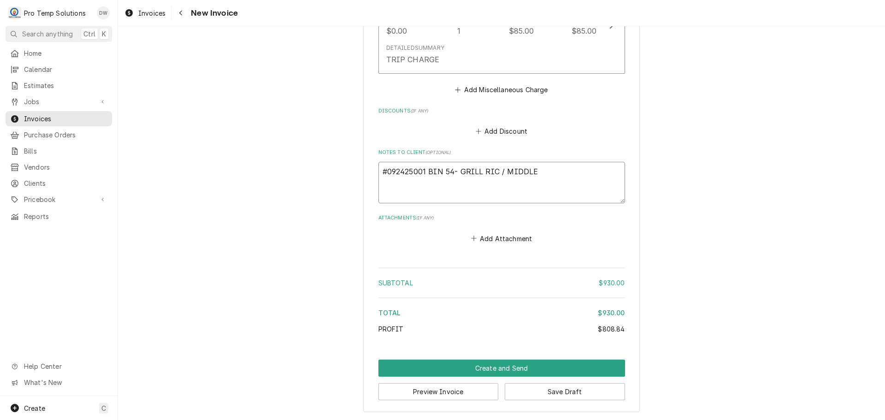
type textarea "#092425001 BIN 54- GRILL RIC / MIDDLE R"
type textarea "x"
type textarea "#092425001 BIN 54- GRILL RIC / [GEOGRAPHIC_DATA]"
type textarea "x"
type textarea "#092425001 BIN 54- GRILL RIC / MIDDLE RIC"
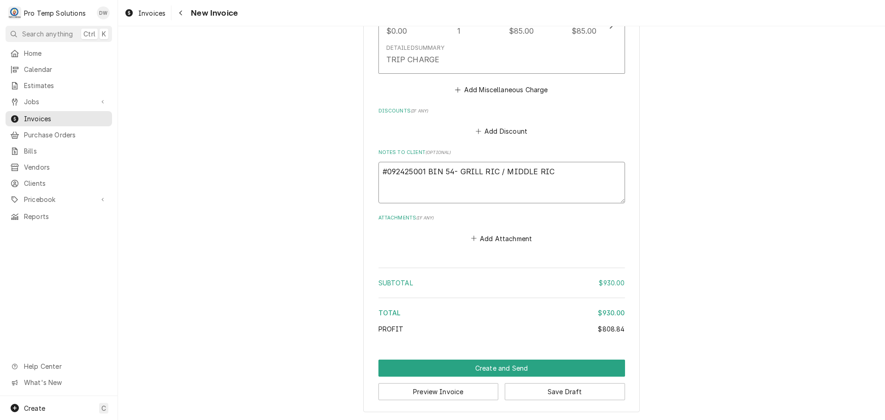
type textarea "x"
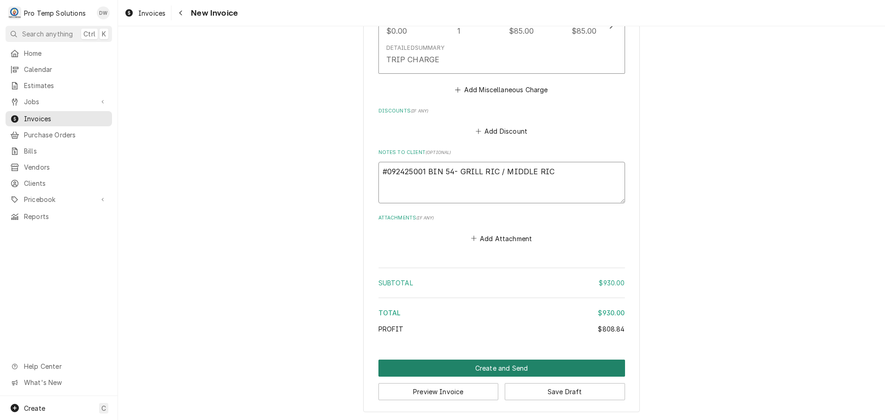
type textarea "#092425001 BIN 54- GRILL RIC / MIDDLE RIC"
click at [488, 370] on button "Create and Send" at bounding box center [501, 368] width 247 height 17
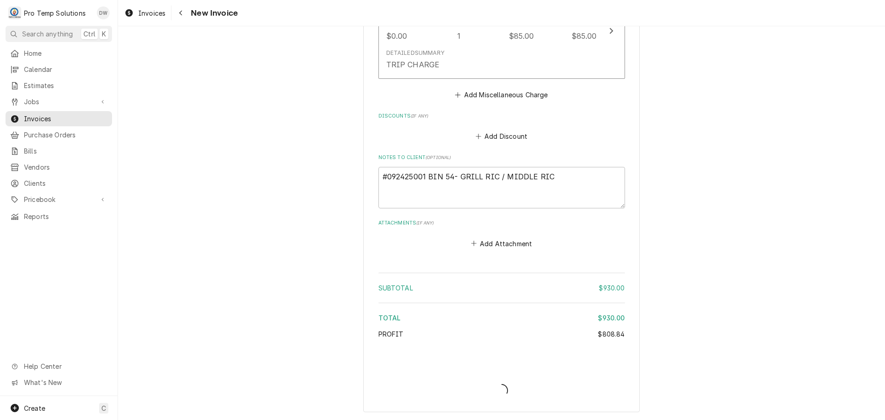
scroll to position [1310, 0]
type textarea "x"
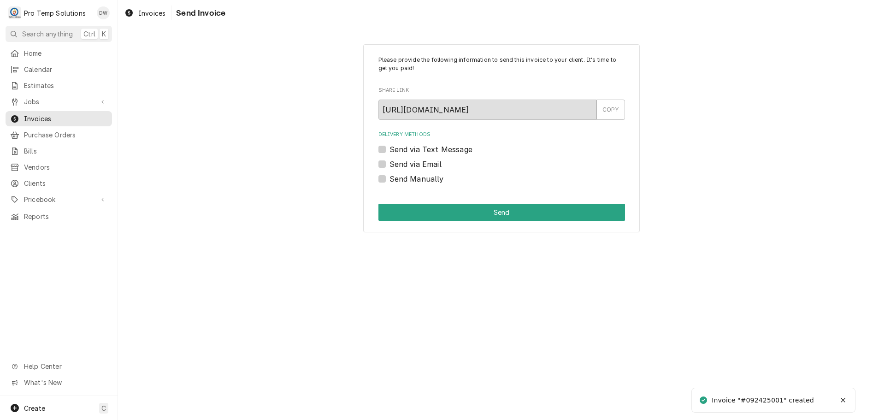
click at [390, 161] on label "Send via Email" at bounding box center [416, 164] width 52 height 11
click at [390, 161] on input "Send via Email" at bounding box center [513, 169] width 247 height 20
checkbox input "true"
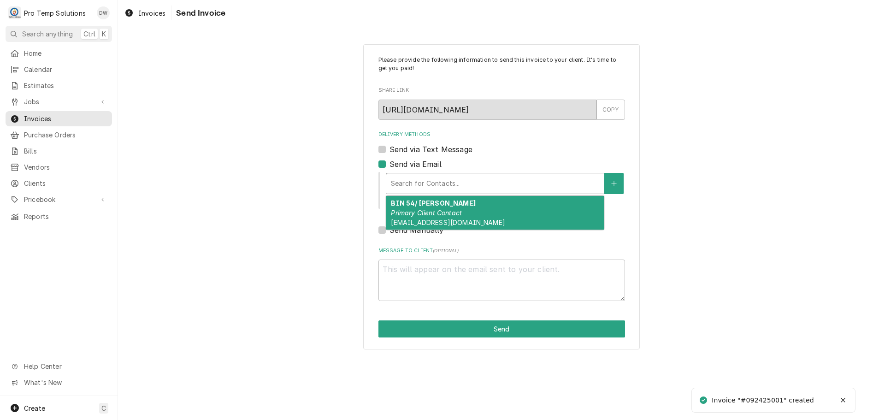
click at [446, 183] on div "Delivery Methods" at bounding box center [495, 183] width 208 height 17
click at [450, 209] on em "Primary Client Contact" at bounding box center [426, 213] width 71 height 8
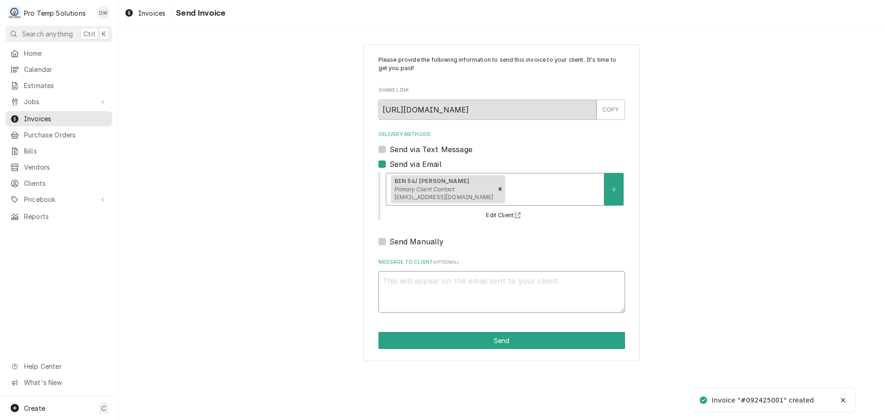
click at [419, 277] on textarea "Message to Client ( optional )" at bounding box center [501, 291] width 247 height 41
type textarea "x"
type textarea "#"
type textarea "x"
type textarea "#0"
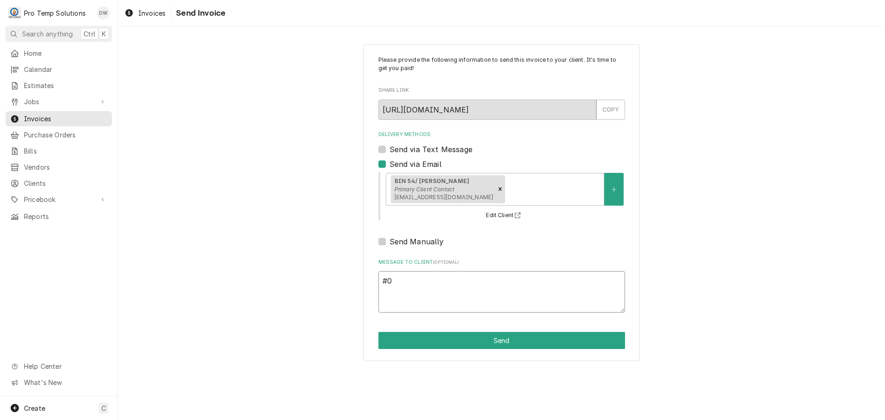
type textarea "x"
type textarea "#09"
type textarea "x"
type textarea "#092"
type textarea "x"
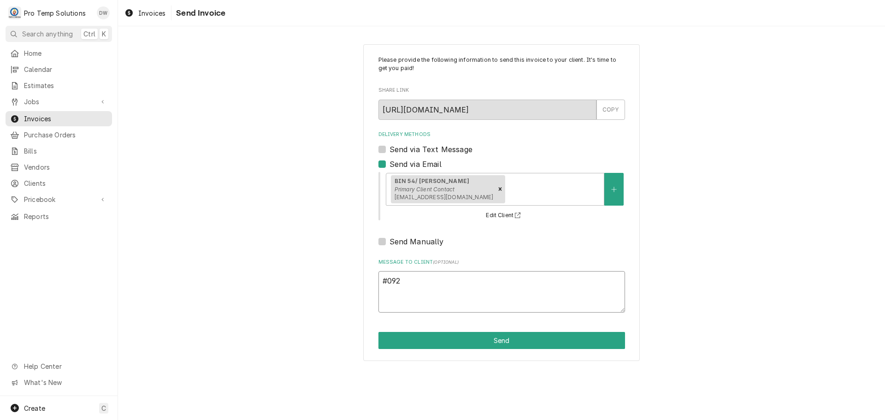
type textarea "#0924"
type textarea "x"
type textarea "#09242"
type textarea "x"
type textarea "#092425"
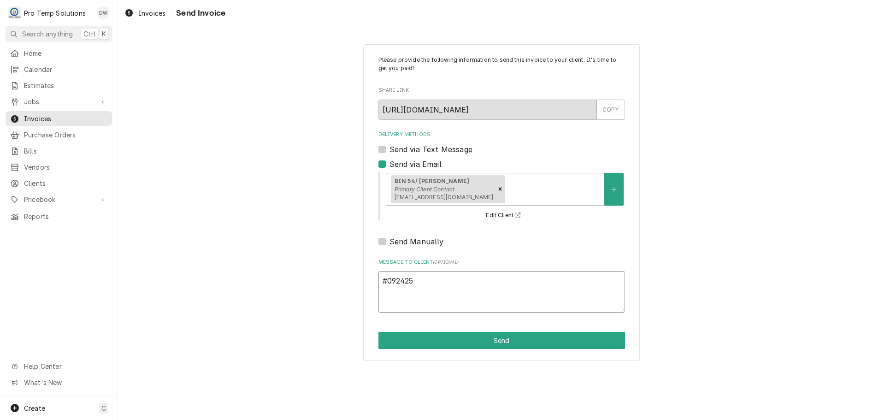
type textarea "x"
type textarea "#0924250"
type textarea "x"
type textarea "#09242500"
type textarea "x"
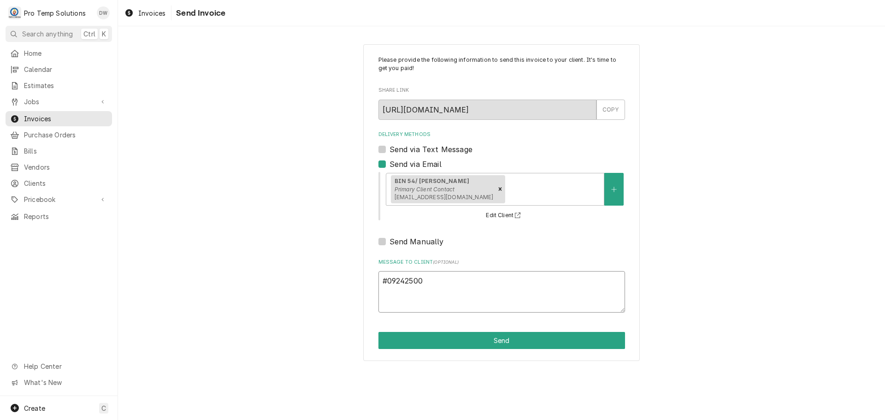
type textarea "#092425001"
type textarea "x"
type textarea "#092425001"
type textarea "x"
type textarea "#092425001 B"
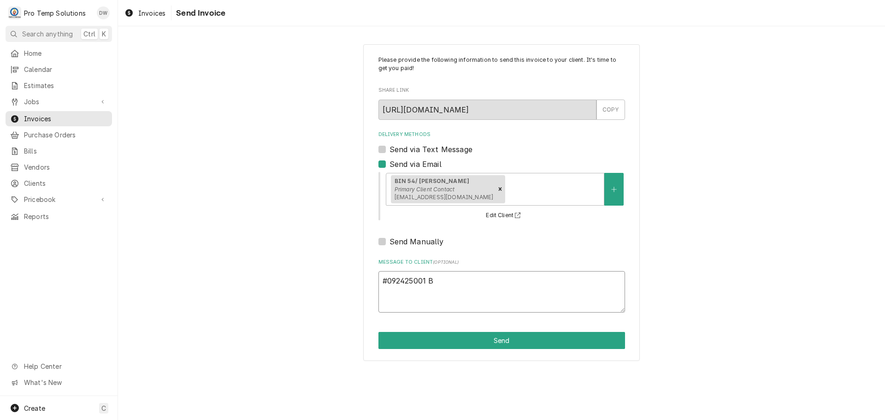
type textarea "x"
type textarea "#092425001 BI"
type textarea "x"
type textarea "#092425001 BIN"
type textarea "x"
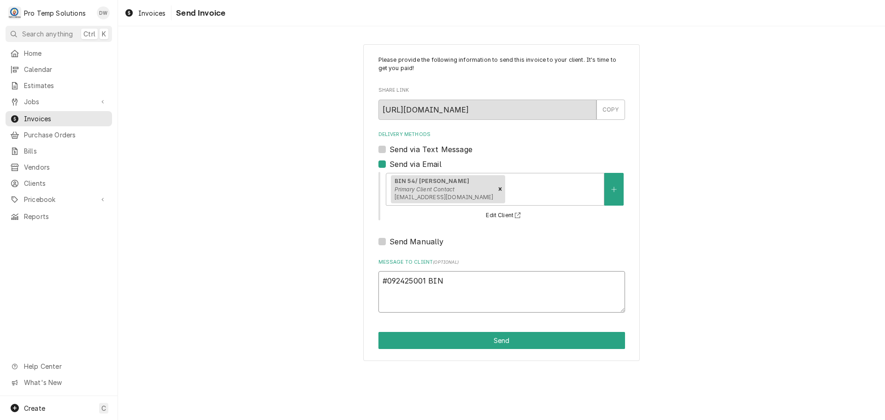
type textarea "#092425001 BIN"
type textarea "x"
type textarea "#092425001 BIN 5"
type textarea "x"
type textarea "#092425001 BIN 54"
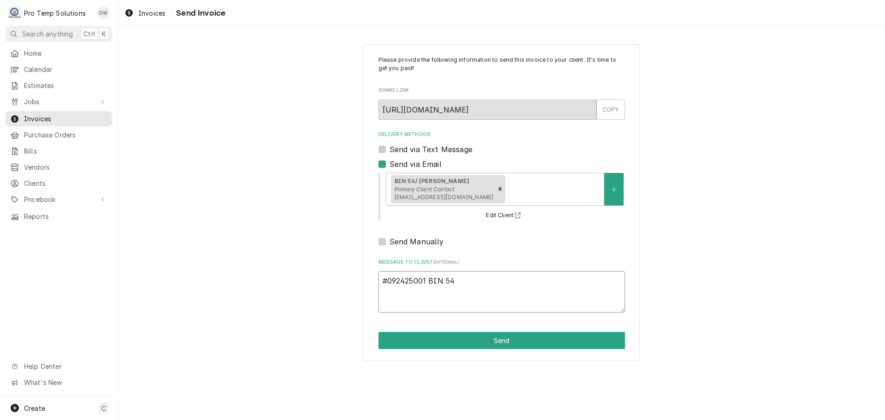
type textarea "x"
type textarea "#092425001 BIN 54-"
type textarea "x"
type textarea "#092425001 BIN 54-"
type textarea "x"
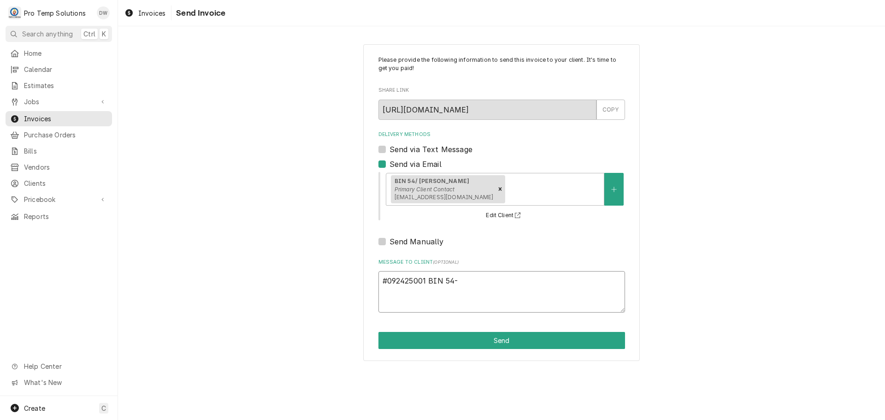
type textarea "#092425001 BIN 54- G"
type textarea "x"
type textarea "#092425001 BIN 54- GR"
type textarea "x"
type textarea "#092425001 BIN 54- GRI"
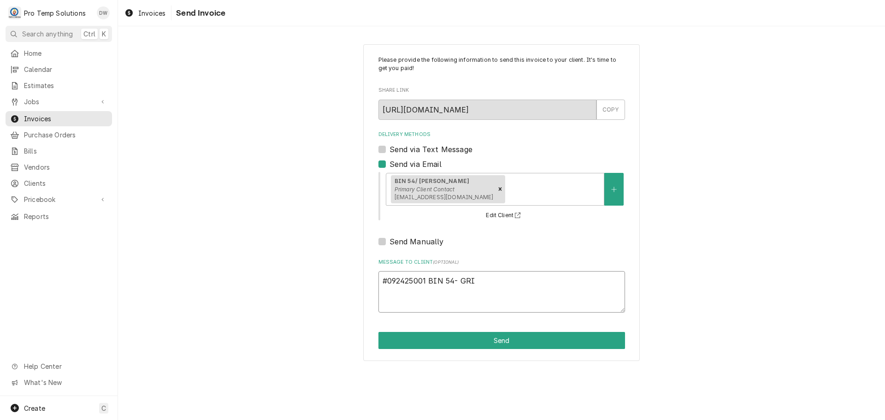
type textarea "x"
type textarea "#092425001 BIN 54- GRIL"
type textarea "x"
type textarea "#092425001 BIN 54- GRILL"
type textarea "x"
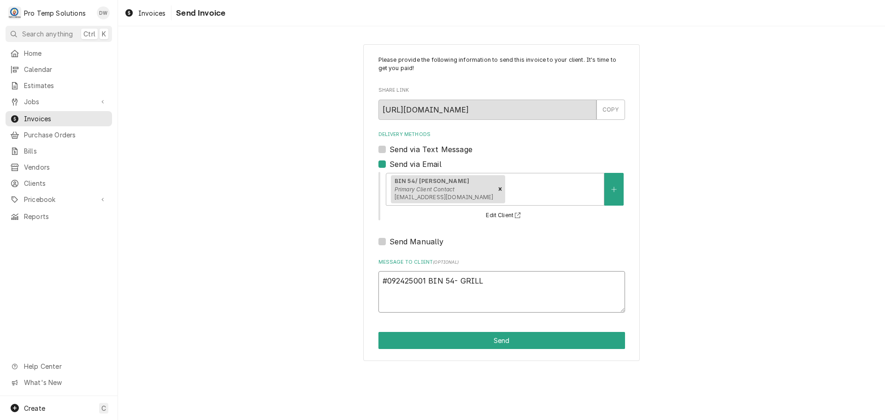
type textarea "#092425001 BIN 54- GRILL"
type textarea "x"
type textarea "#092425001 BIN 54- GRILL R"
type textarea "x"
type textarea "#092425001 BIN 54- GRILL RI"
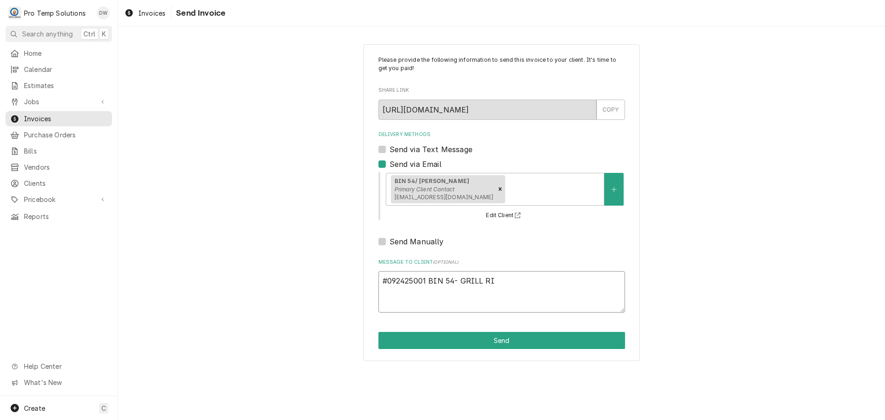
type textarea "x"
type textarea "#092425001 BIN 54- GRILL RIC"
type textarea "x"
type textarea "#092425001 BIN 54- GRILL RIC"
type textarea "x"
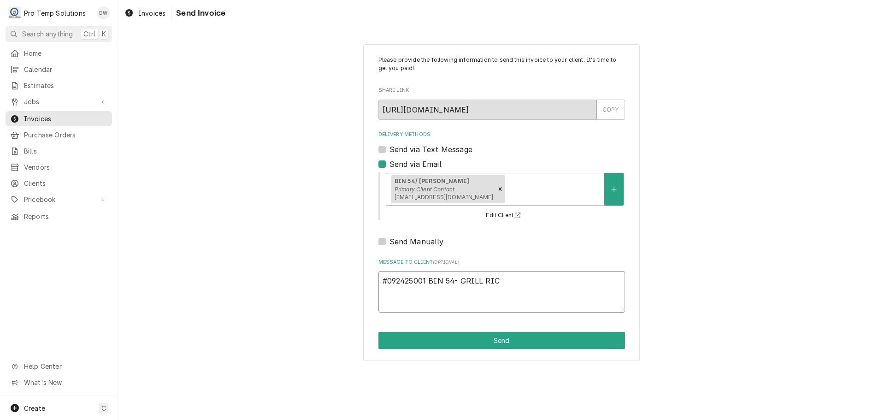
type textarea "#092425001 BIN 54- GRILL RIC /"
type textarea "x"
type textarea "#092425001 BIN 54- GRILL RIC /"
type textarea "x"
type textarea "#092425001 BIN 54- GRILL RIC / M"
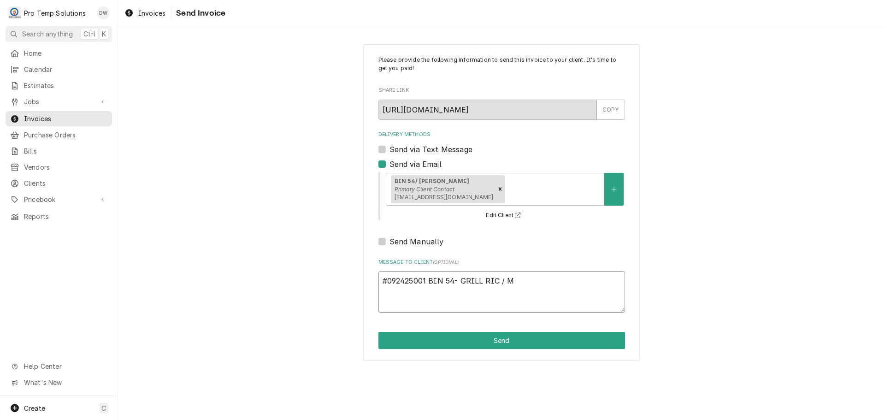
type textarea "x"
type textarea "#092425001 BIN 54- GRILL RIC / MI"
type textarea "x"
type textarea "#092425001 BIN 54- GRILL RIC / MID"
type textarea "x"
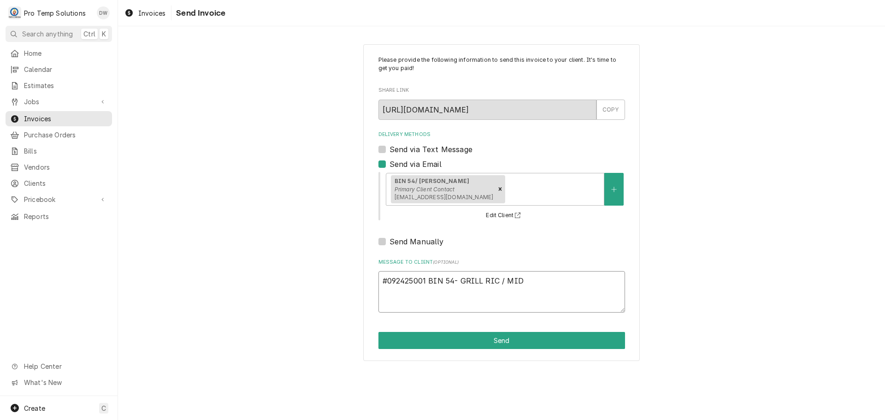
type textarea "#092425001 BIN 54- GRILL RIC / MIDD"
type textarea "x"
type textarea "#092425001 BIN 54- GRILL RIC / MIDDL"
type textarea "x"
type textarea "#092425001 BIN 54- GRILL RIC / MIDDLE"
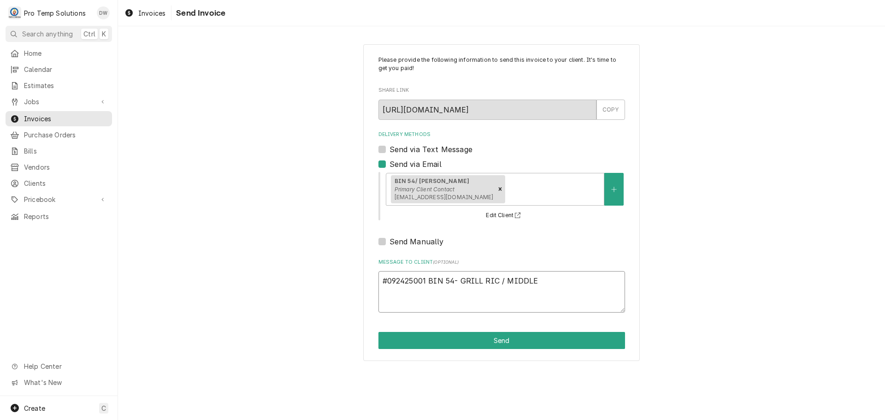
type textarea "x"
type textarea "#092425001 BIN 54- GRILL RIC / MIDDLE"
type textarea "x"
type textarea "#092425001 BIN 54- GRILL RIC / MIDDLE R"
type textarea "x"
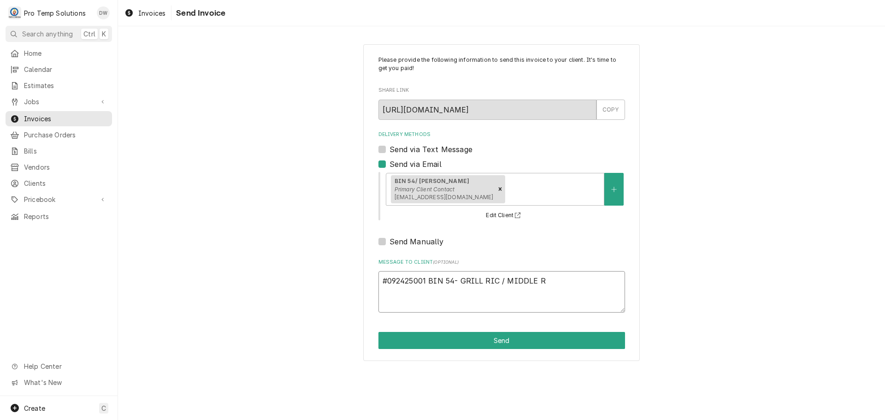
type textarea "#092425001 BIN 54- GRILL RIC / MIDDLE RI"
type textarea "x"
type textarea "#092425001 BIN 54- GRILL RIC / MIDDLE RIC"
type textarea "x"
type textarea "#092425001 BIN 54- GRILL RIC / MIDDLE RIC"
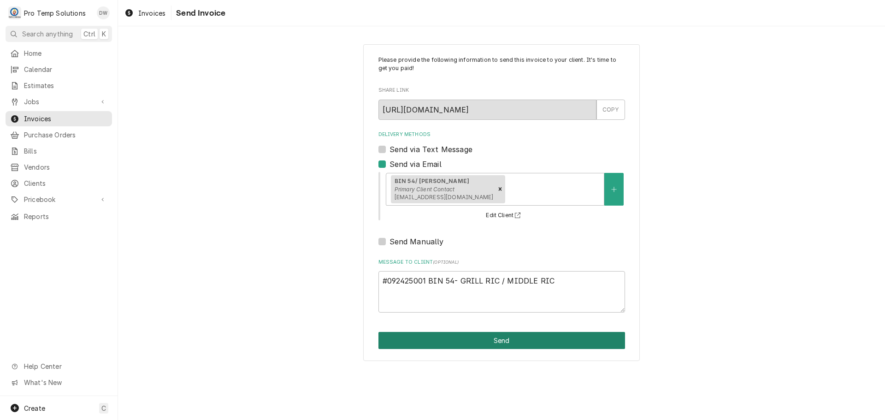
click at [503, 337] on button "Send" at bounding box center [501, 340] width 247 height 17
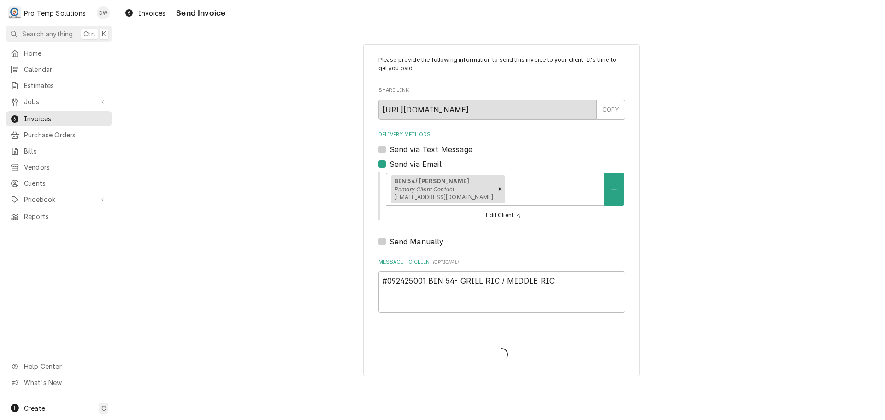
type textarea "x"
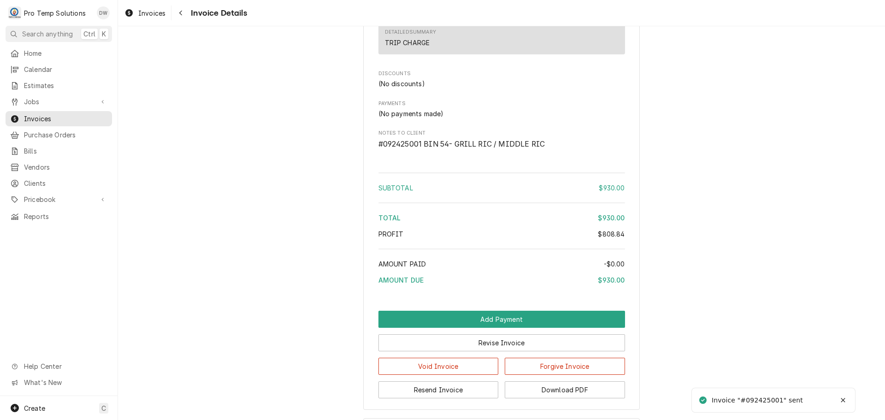
scroll to position [1224, 0]
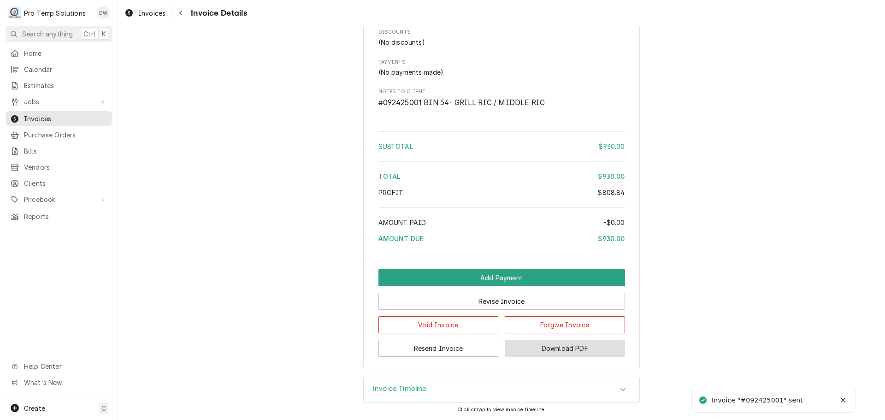
click at [562, 345] on button "Download PDF" at bounding box center [565, 348] width 120 height 17
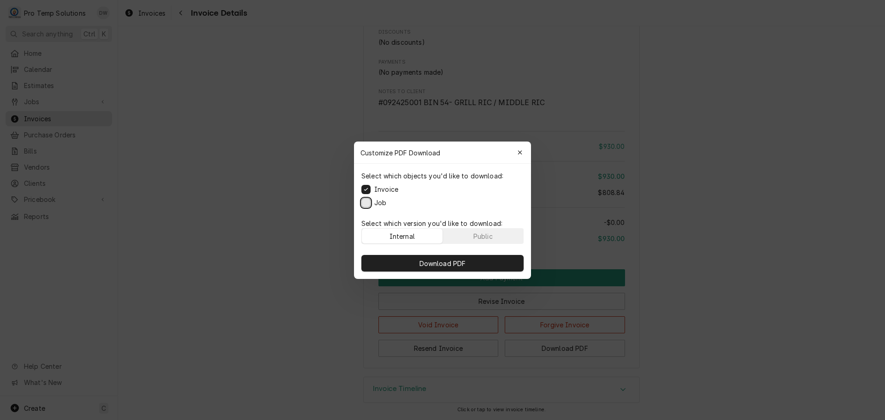
click at [363, 202] on button "Job" at bounding box center [365, 202] width 9 height 9
click at [438, 268] on button "Download PDF" at bounding box center [442, 263] width 162 height 17
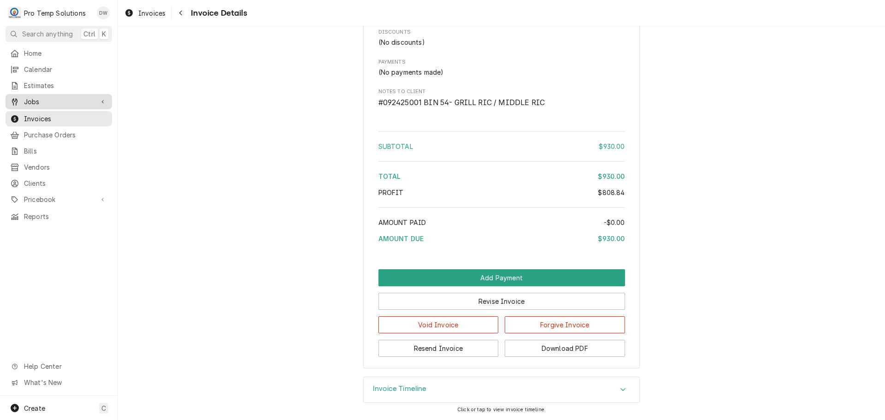
click at [29, 96] on div "Jobs" at bounding box center [58, 102] width 103 height 12
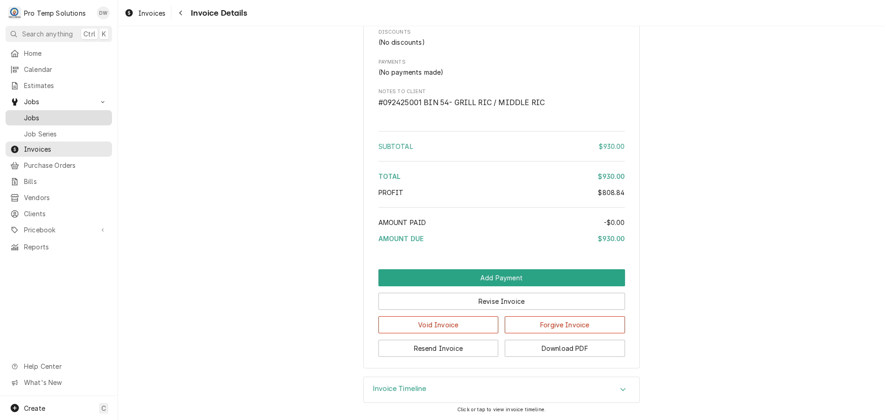
click at [28, 118] on span "Jobs" at bounding box center [65, 118] width 83 height 10
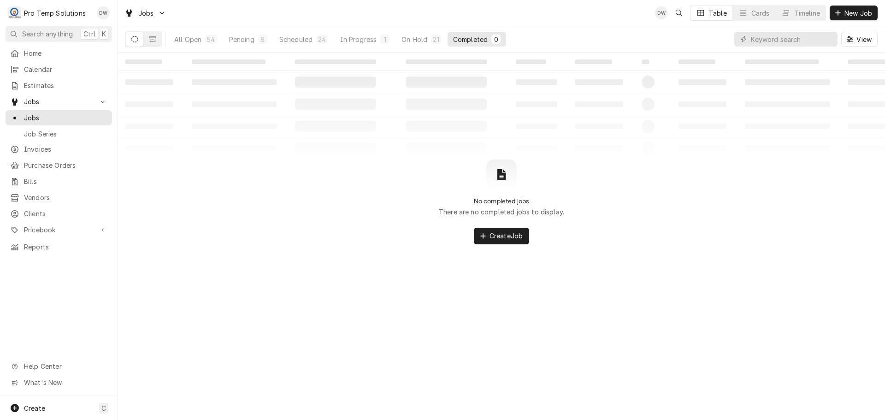
click at [476, 38] on div "Completed" at bounding box center [470, 40] width 35 height 10
click at [410, 36] on div "On Hold" at bounding box center [414, 40] width 26 height 10
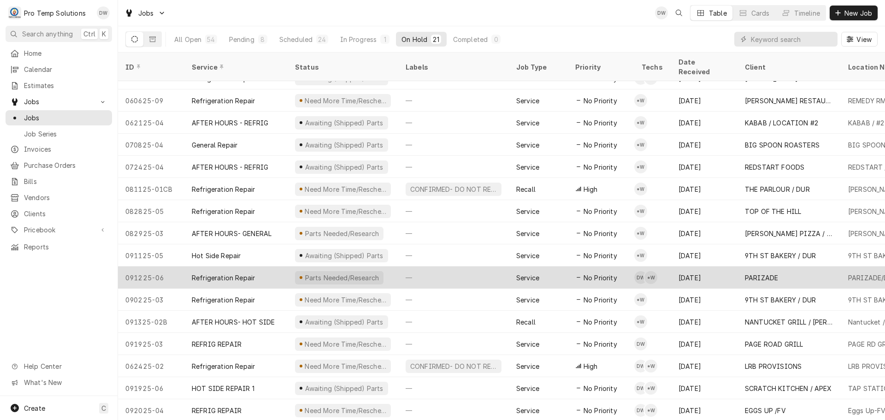
scroll to position [122, 0]
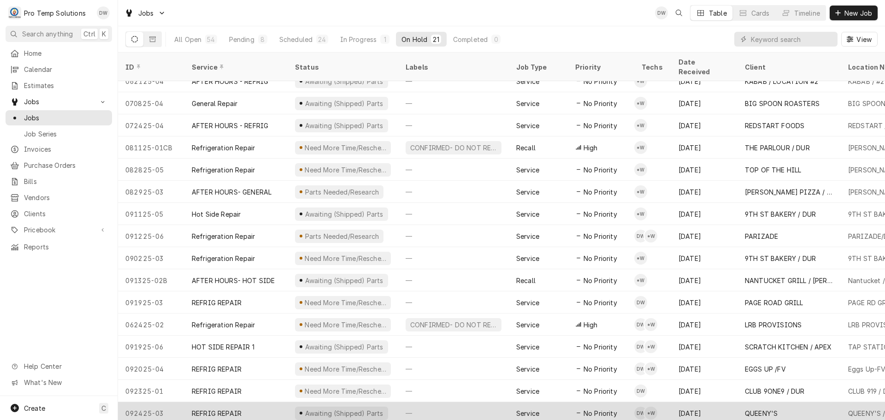
click at [488, 402] on div "—" at bounding box center [453, 413] width 111 height 22
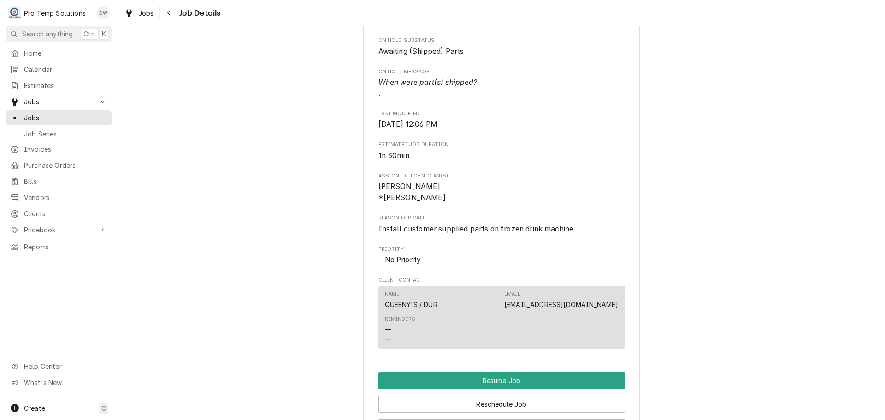
scroll to position [645, 0]
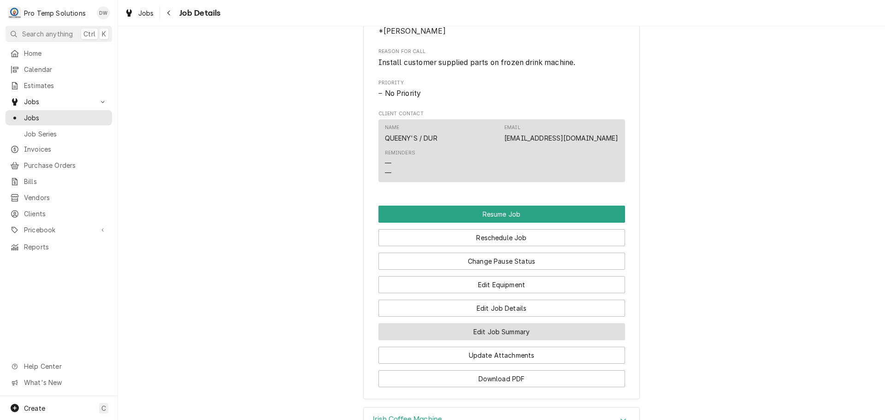
click at [496, 340] on button "Edit Job Summary" at bounding box center [501, 331] width 247 height 17
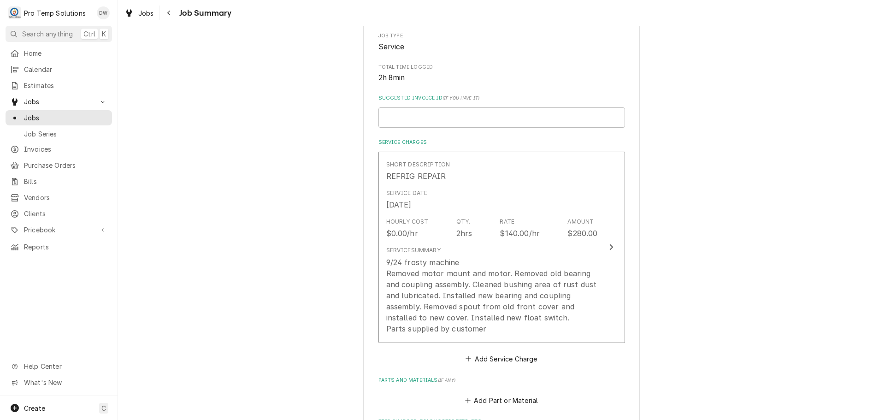
scroll to position [184, 0]
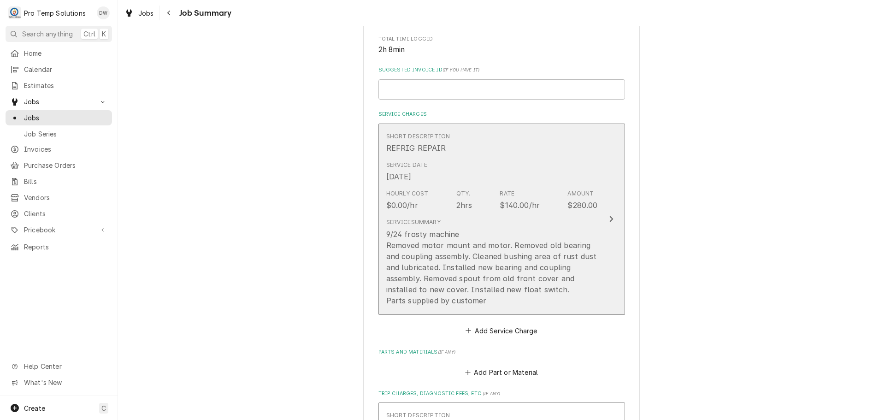
click at [609, 219] on icon "Update Line Item" at bounding box center [611, 218] width 5 height 7
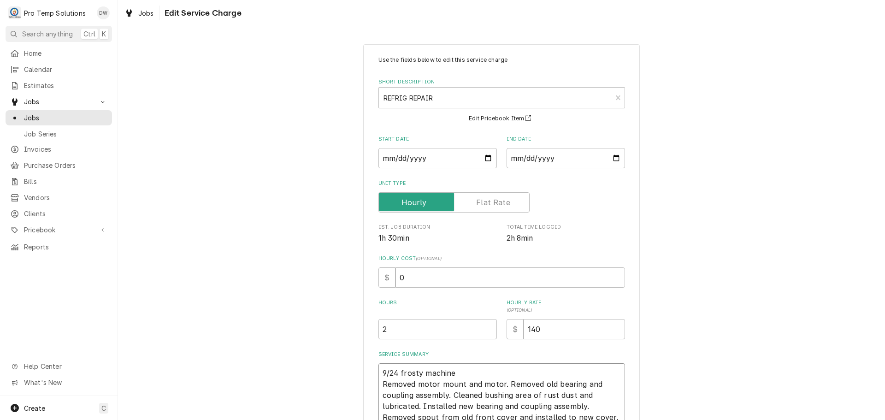
click at [475, 376] on textarea "9/24 frosty machine Removed motor mount and motor. Removed old bearing and coup…" at bounding box center [501, 406] width 247 height 86
type textarea "x"
type textarea "9/24 frosty machine Removed motor mount and motor. Removed old bearing and coup…"
type textarea "x"
type textarea "9/24 frosty machine 1 Removed motor mount and motor. Removed old bearing and co…"
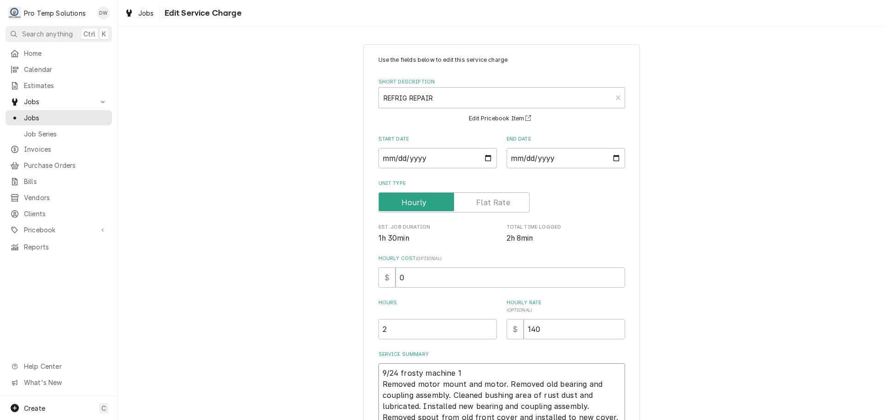
type textarea "x"
type textarea "9/24 frosty machine 10 Removed motor mount and motor. Removed old bearing and c…"
type textarea "x"
type textarea "9/24 frosty machine 100 Removed motor mount and motor. Removed old bearing and …"
type textarea "x"
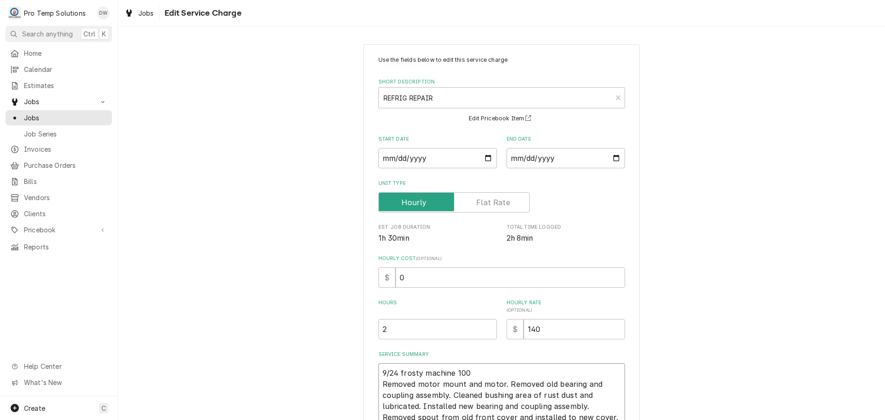
type textarea "9/24 frosty machine 1000 Removed motor mount and motor. Removed old bearing and…"
type textarea "x"
type textarea "9/24 frosty machine 1000- Removed motor mount and motor. Removed old bearing an…"
type textarea "x"
type textarea "9/24 frosty machine 1000-1 Removed motor mount and motor. Removed old bearing a…"
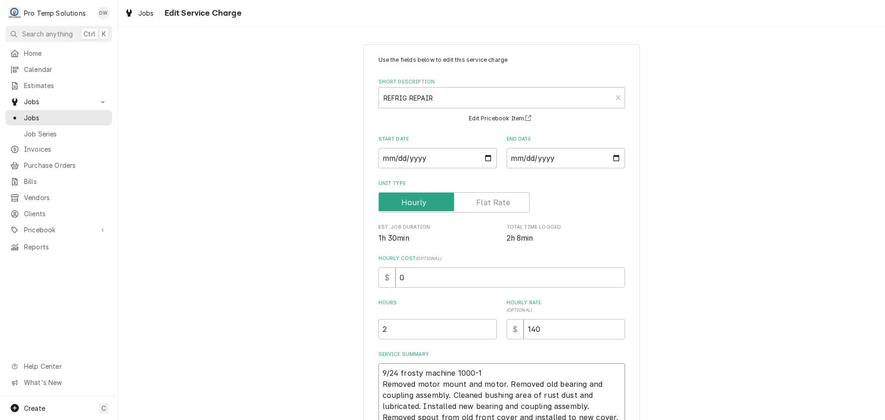
type textarea "x"
type textarea "9/24 frosty machine 1000-12 Removed motor mount and motor. Removed old bearing …"
type textarea "x"
type textarea "9/24 frosty machine 1000-120 Removed motor mount and motor. Removed old bearing…"
type textarea "x"
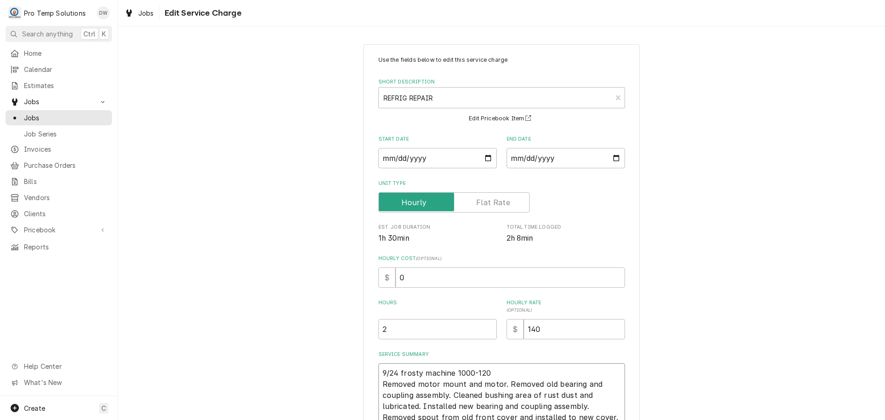
type textarea "9/24 frosty machine [DATE]-[DATE] Removed motor mount and motor. Removed old be…"
type textarea "x"
type textarea "9/24 frosty machine [DATE]-[DATE] Removed motor mount and motor. Removed old be…"
type textarea "x"
type textarea "9/24 frosty machine [DATE]-[DATE] K Removed motor mount and motor. Removed old …"
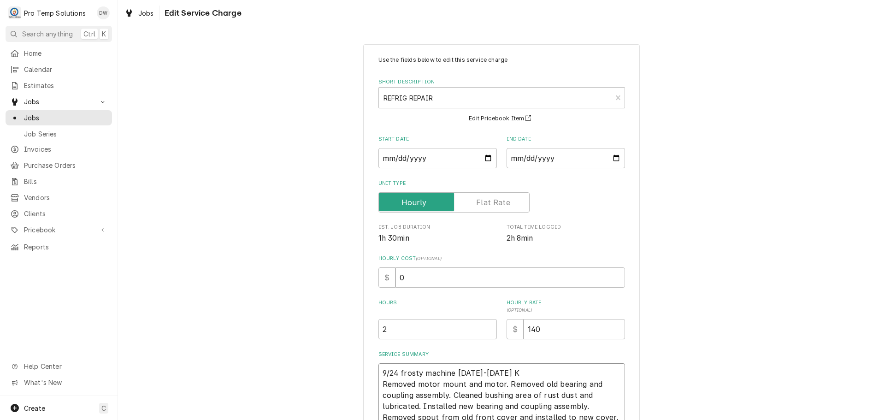
type textarea "x"
type textarea "9/24 frosty machine [DATE]-[DATE] KO Removed motor mount and motor. Removed old…"
type textarea "x"
type textarea "9/24 frosty machine [DATE]-[DATE] KOT Removed motor mount and motor. Removed ol…"
type textarea "x"
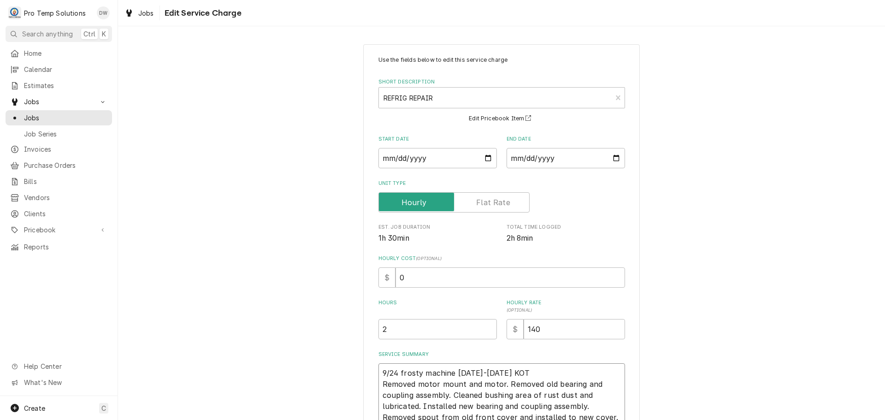
type textarea "9/24 frosty machine [DATE]-[DATE] KOTY Removed motor mount and motor. Removed o…"
type textarea "x"
type textarea "9/24 frosty machine [DATE]-[DATE] KOTY Removed motor mount and motor. Removed o…"
type textarea "x"
type textarea "9/24 frosty machine [DATE]-[DATE] KOTY 1 Removed motor mount and motor. Removed…"
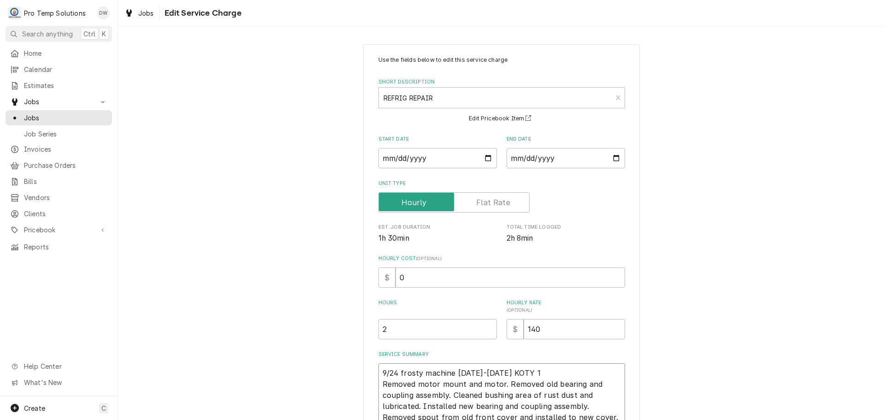
type textarea "x"
type textarea "9/24 frosty machine [DATE]-[DATE] KOTY 11 Removed motor mount and motor. Remove…"
type textarea "x"
type textarea "9/24 frosty machine [DATE]-[DATE] KOTY 110 Removed motor mount and motor. Remov…"
type textarea "x"
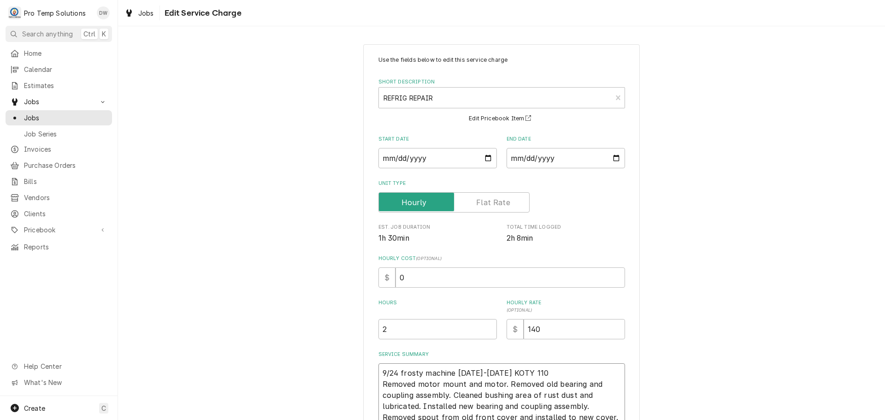
type textarea "9/24 frosty machine [DATE]-[DATE] KOTY 1105 Removed motor mount and motor. Remo…"
type textarea "x"
type textarea "9/24 frosty machine [DATE]-[DATE] KOTY 1105- Removed motor mount and motor. Rem…"
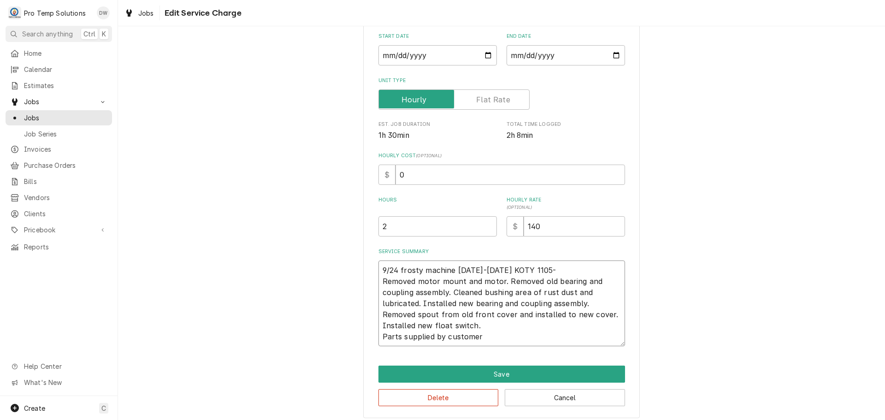
scroll to position [109, 0]
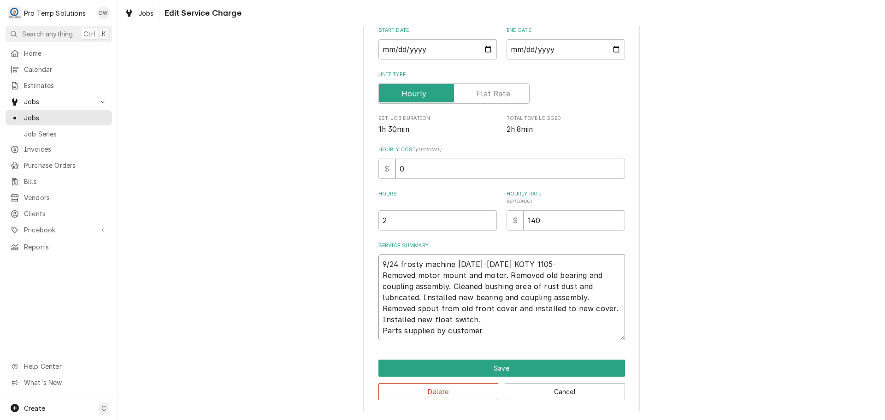
type textarea "x"
type textarea "9/24 frosty machine [DATE]-[DATE] KOTY 1105-1 Removed motor mount and motor. Re…"
type textarea "x"
type textarea "9/24 frosty machine [DATE]-[DATE] KOTY 1105-12 Removed motor mount and motor. R…"
type textarea "x"
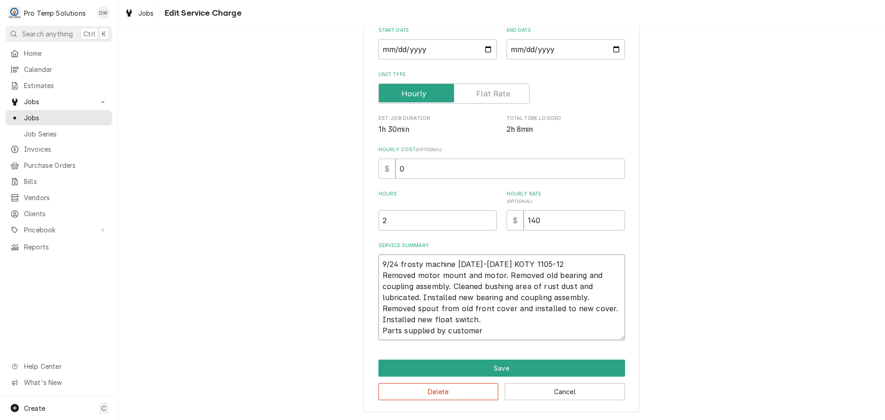
type textarea "9/24 frosty machine [DATE]-[DATE] KOTY 1105-120 Removed motor mount and motor. …"
type textarea "x"
type textarea "9/24 frosty machine [DATE]-[DATE] KOTY [DATE]-[DATE] Removed motor mount and mo…"
type textarea "x"
type textarea "9/24 frosty machine [DATE]-[DATE] KOTY [DATE]-[DATE] Removed motor mount and mo…"
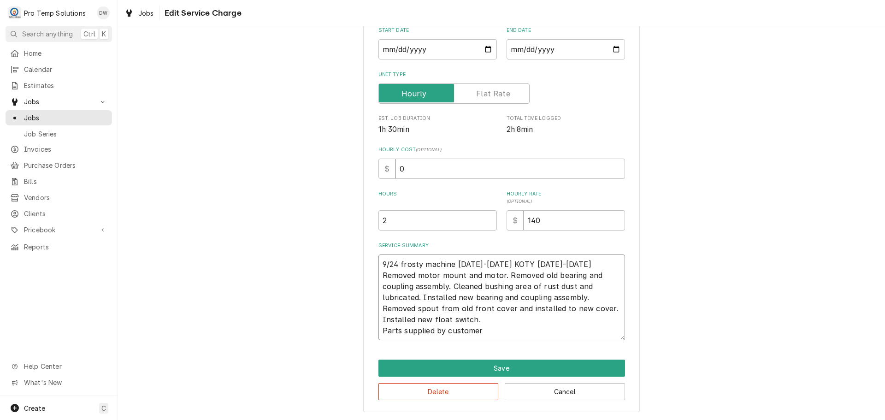
type textarea "x"
type textarea "9/24 frosty machine [DATE]-[DATE] KOTY [DATE]-[DATE] K Removed motor mount and …"
type textarea "x"
type textarea "9/24 frosty machine [DATE]-[DATE] KOTY [DATE]-[DATE] KE Removed motor mount and…"
type textarea "x"
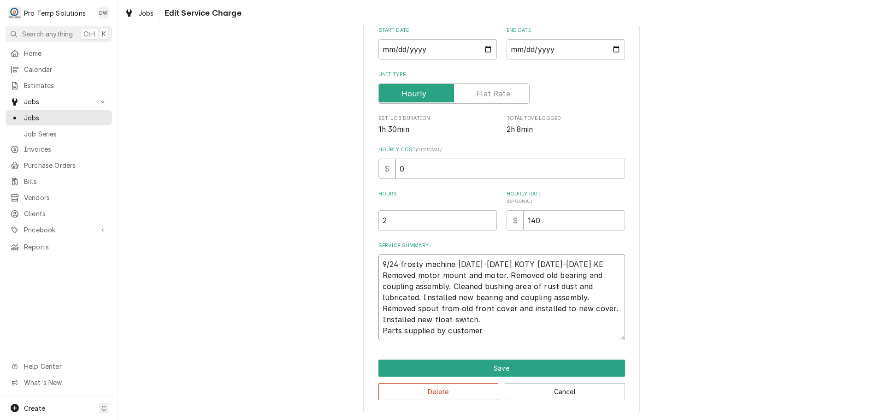
type textarea "9/24 frosty machine [DATE]-[DATE] KOTY [DATE]-[DATE] KEV Removed motor mount an…"
type textarea "x"
type textarea "9/24 frosty machine [DATE]-[DATE] KOTY [DATE]-[DATE] KEVI Removed motor mount a…"
type textarea "x"
type textarea "9/24 frosty machine [DATE]-[DATE] KOTY [DATE]-[DATE] [PERSON_NAME] Removed moto…"
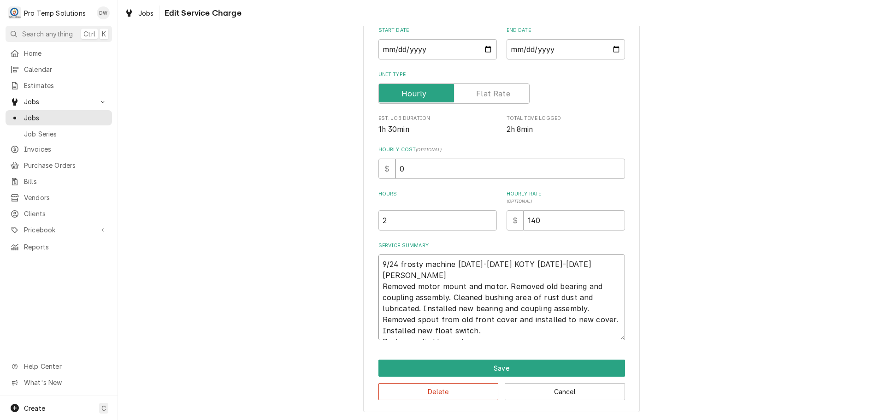
type textarea "x"
type textarea "9/24 frosty machine [DATE]-[DATE] KOTY [DATE]-[DATE] [PERSON_NAME] Removed moto…"
click at [408, 172] on input "0" at bounding box center [510, 169] width 230 height 20
type textarea "x"
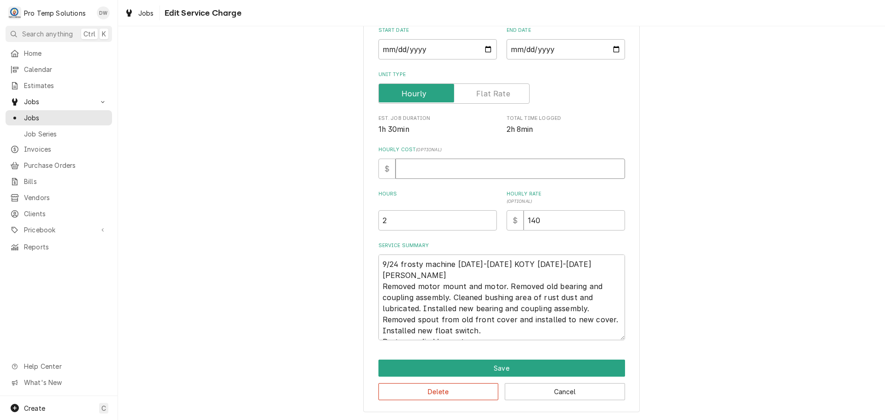
type input "1"
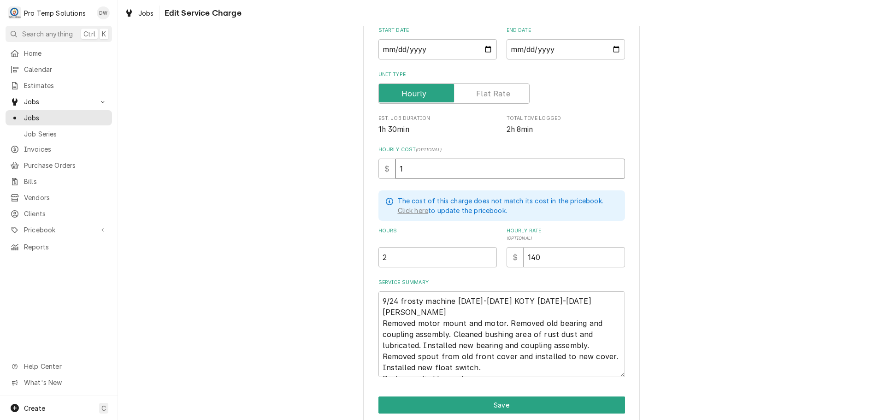
type textarea "x"
type input "18"
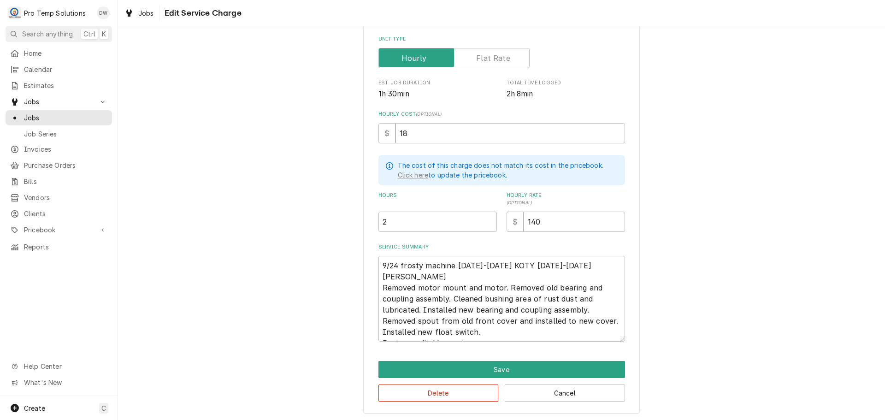
scroll to position [145, 0]
click at [495, 371] on button "Save" at bounding box center [501, 368] width 247 height 17
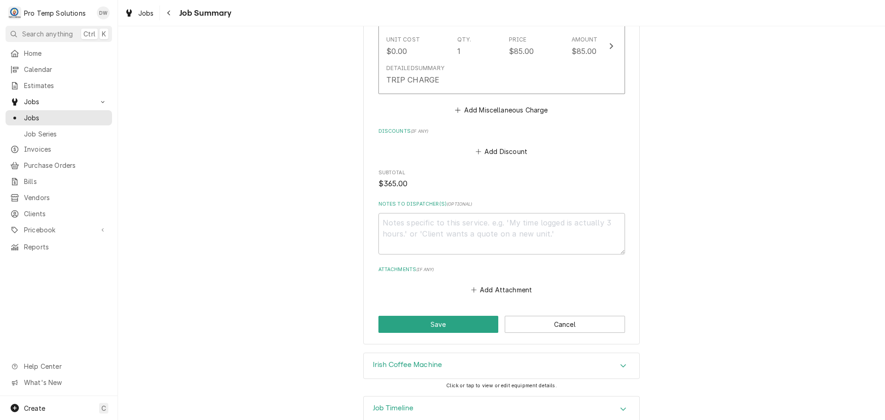
scroll to position [609, 0]
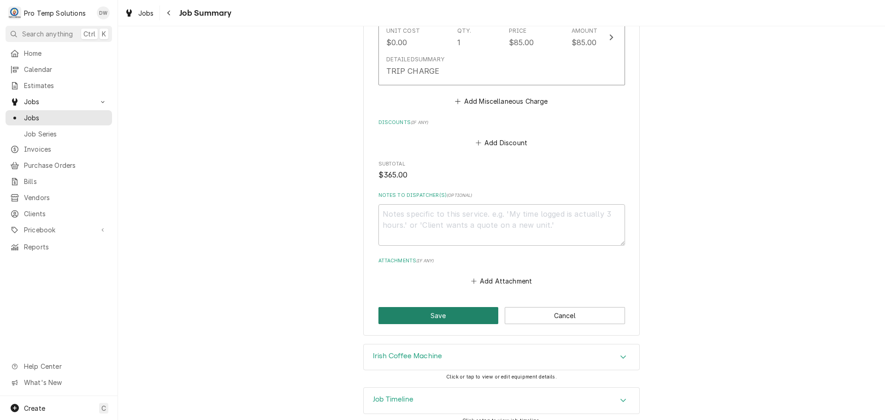
click at [438, 307] on button "Save" at bounding box center [438, 315] width 120 height 17
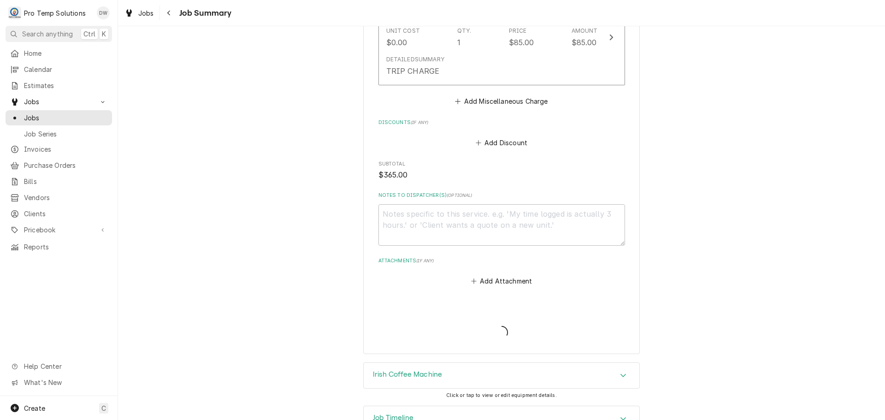
type textarea "x"
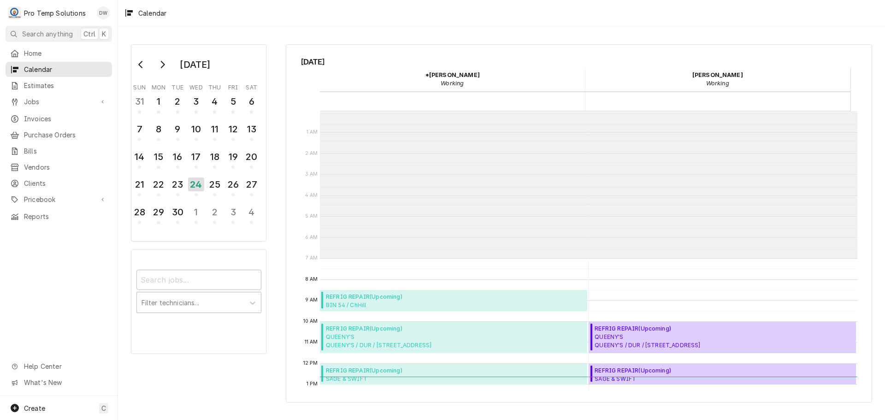
scroll to position [147, 0]
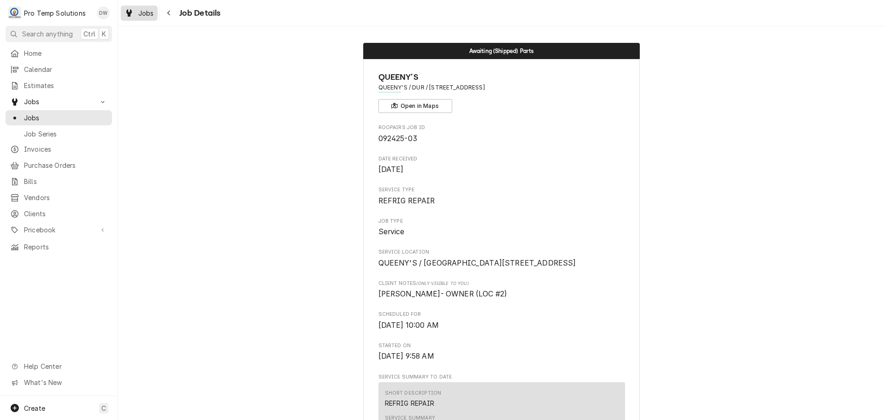
click at [140, 11] on span "Jobs" at bounding box center [146, 13] width 16 height 10
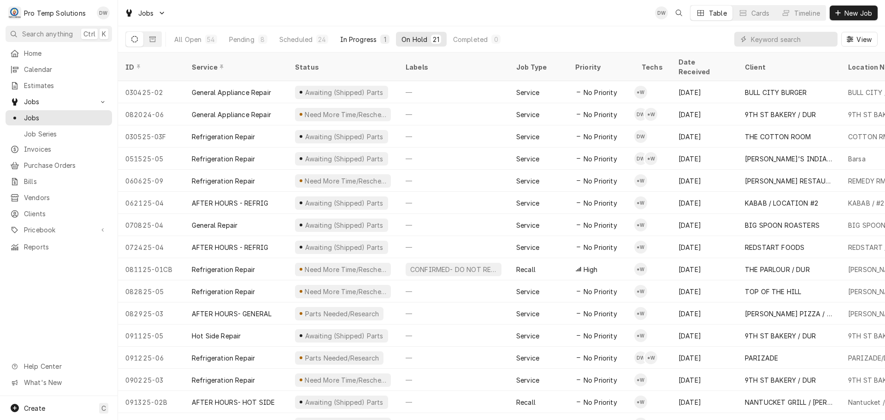
click at [355, 41] on div "In Progress" at bounding box center [358, 40] width 37 height 10
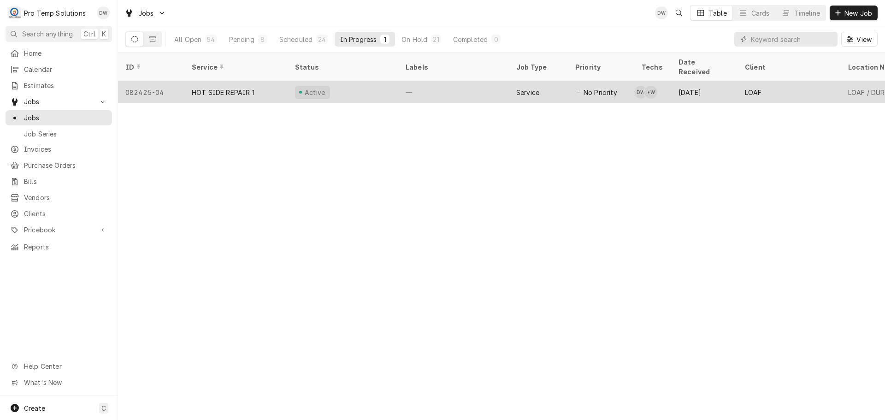
click at [452, 82] on div "—" at bounding box center [453, 92] width 111 height 22
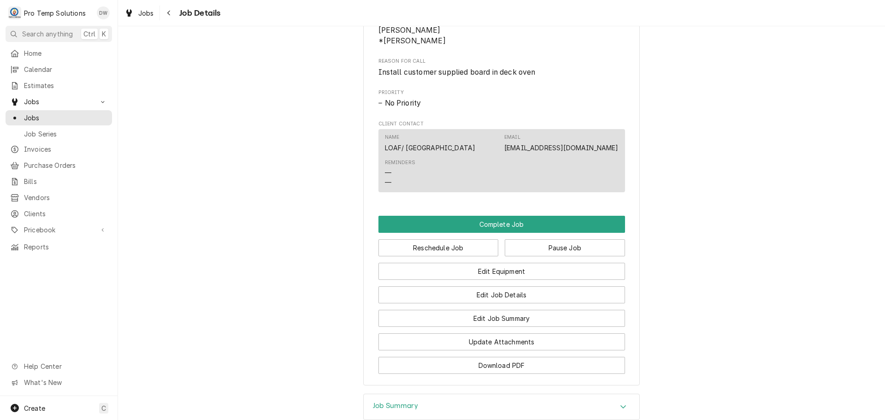
scroll to position [545, 0]
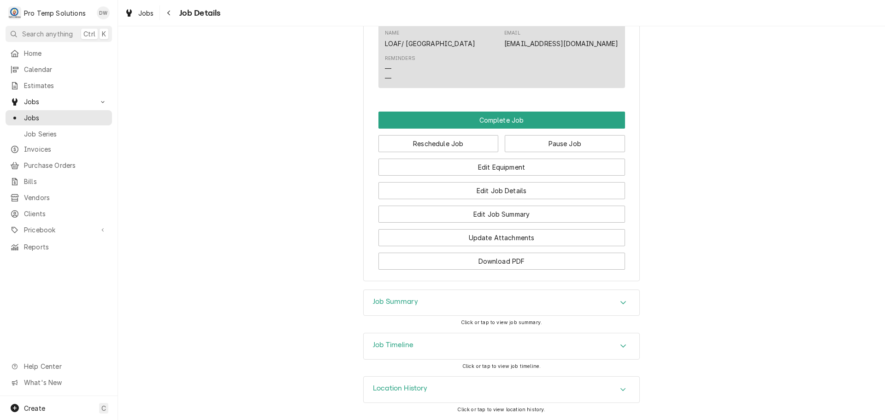
click at [616, 341] on div "Accordion Header" at bounding box center [623, 346] width 14 height 11
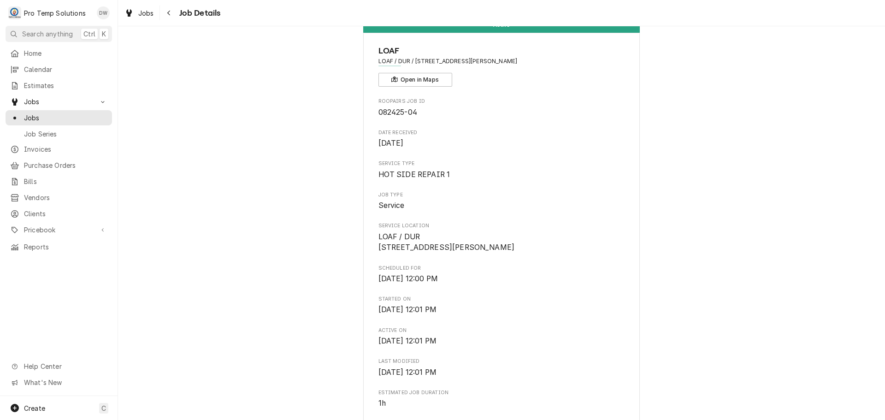
scroll to position [0, 0]
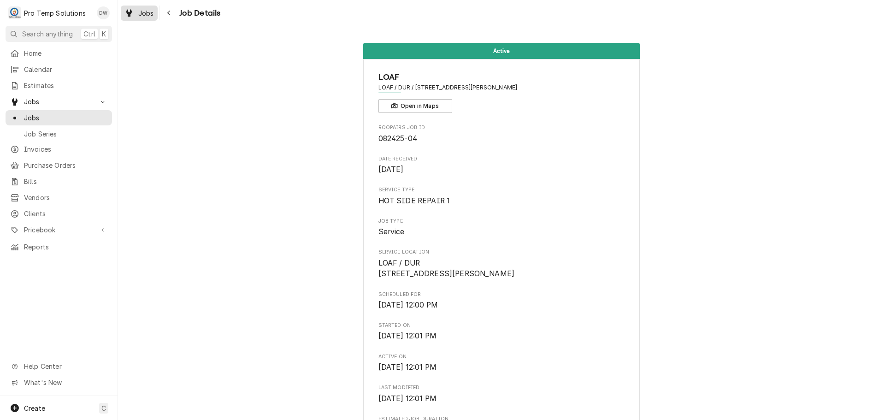
click at [143, 15] on span "Jobs" at bounding box center [146, 13] width 16 height 10
